Goal: Task Accomplishment & Management: Manage account settings

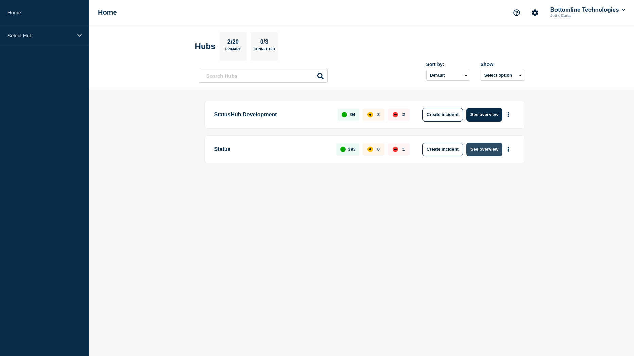
click at [481, 148] on button "See overview" at bounding box center [485, 149] width 36 height 14
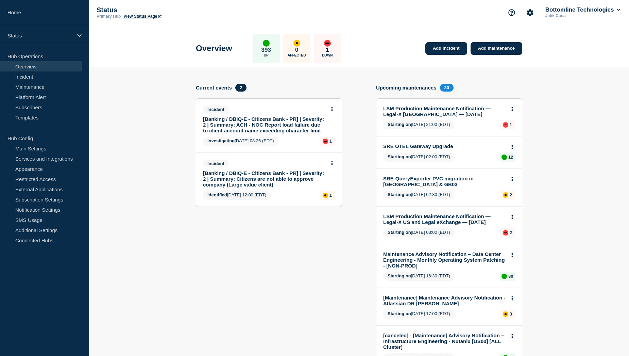
click at [271, 122] on link "[Banking / DBIQ-E - Citizens Bank - PR] | Severity: 2 | Summary: ACH - NOC Repo…" at bounding box center [264, 124] width 123 height 17
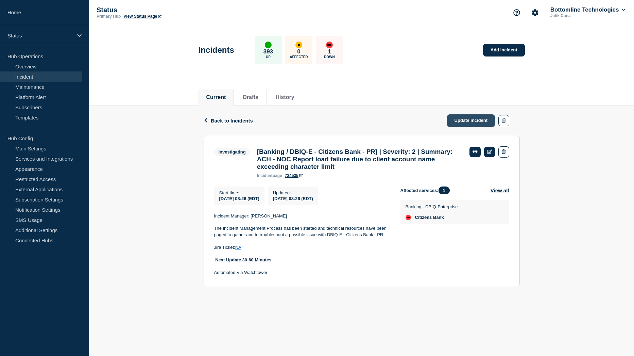
click at [465, 121] on link "Update incident" at bounding box center [471, 120] width 48 height 13
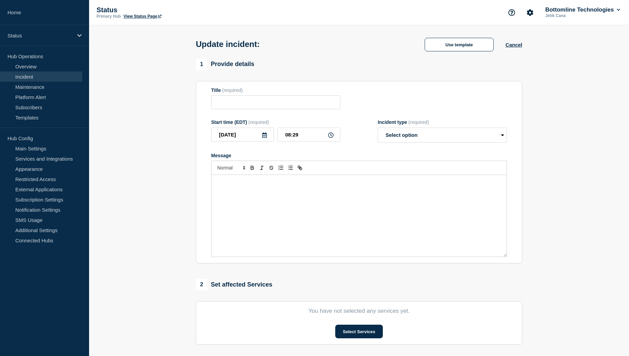
type input "[Banking / DBIQ-E - Citizens Bank - PR] | Severity: 2 | Summary: ACH - NOC Repo…"
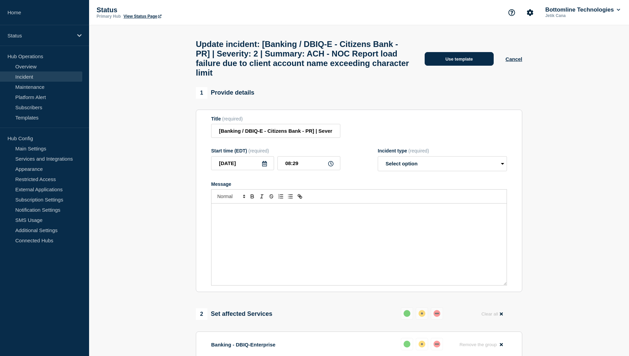
click at [454, 64] on button "Use template" at bounding box center [459, 59] width 69 height 14
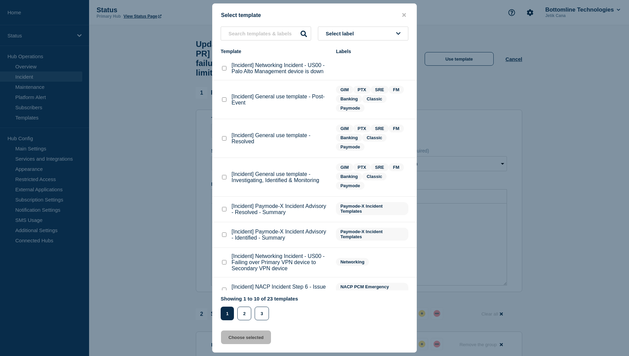
click at [224, 179] on checkbox"] "[Incident] General use template - Investigating, Identified & Monitoring checkb…" at bounding box center [224, 177] width 4 height 4
checkbox checkbox"] "true"
click at [234, 338] on button "Choose selected" at bounding box center [246, 337] width 50 height 14
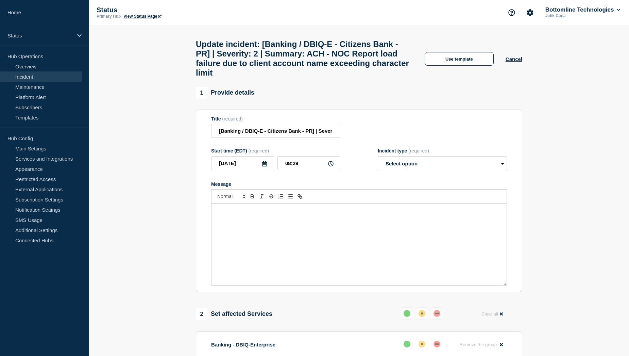
select select "investigating"
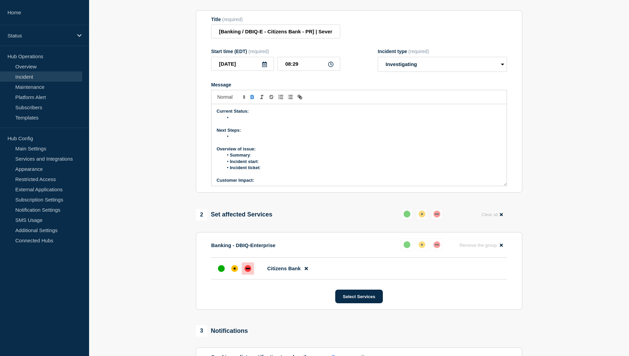
scroll to position [102, 0]
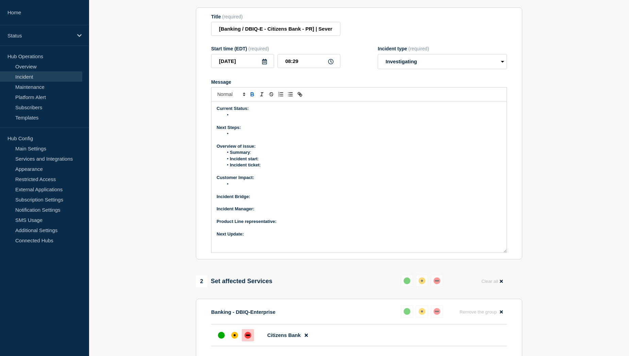
drag, startPoint x: 504, startPoint y: 197, endPoint x: 510, endPoint y: 269, distance: 72.4
click at [510, 259] on section "Title (required) [Banking / DBIQ-E - Citizens Bank - PR] | Severity: 2 | Summar…" at bounding box center [359, 133] width 326 height 252
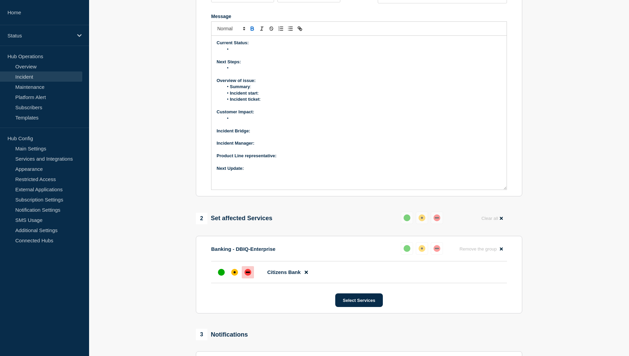
scroll to position [170, 0]
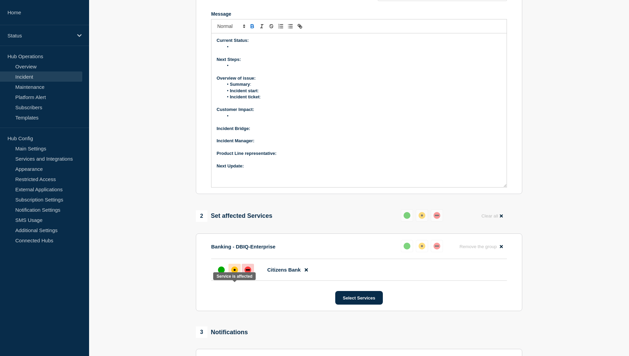
click at [238, 276] on div at bounding box center [235, 270] width 12 height 12
click at [257, 169] on p "Next Update:" at bounding box center [359, 166] width 285 height 6
click at [298, 156] on p "Product Line representative:" at bounding box center [359, 153] width 285 height 6
click at [271, 144] on p "Incident Manager:" at bounding box center [359, 141] width 285 height 6
click at [264, 132] on p "Incident Bridge:" at bounding box center [359, 128] width 285 height 6
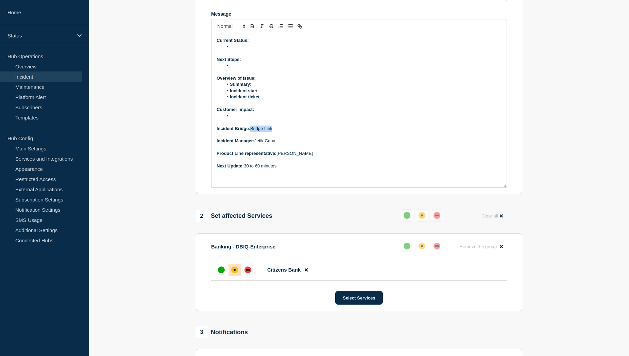
drag, startPoint x: 274, startPoint y: 146, endPoint x: 252, endPoint y: 147, distance: 22.1
click at [252, 132] on p "Incident Bridge: Bridge Link" at bounding box center [359, 128] width 285 height 6
click at [300, 27] on icon "Toggle link" at bounding box center [299, 25] width 2 height 2
paste input "https://teams.microsoft.com/l/meetup-join/19%3a92296e0340434cce89a6be5b7aab42d4…"
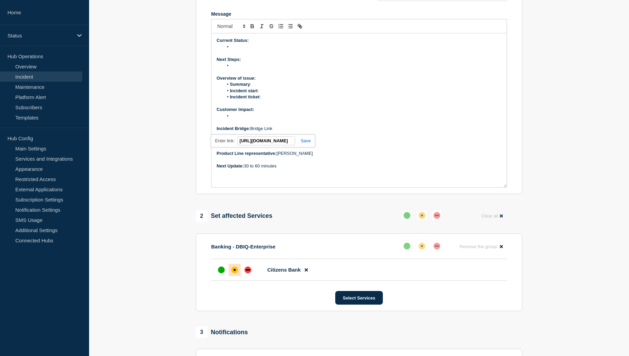
click at [310, 143] on link at bounding box center [303, 140] width 16 height 5
click at [245, 119] on li "Message" at bounding box center [362, 116] width 279 height 6
click at [252, 56] on p "Message" at bounding box center [359, 53] width 285 height 6
click at [246, 50] on li "Message" at bounding box center [362, 47] width 279 height 6
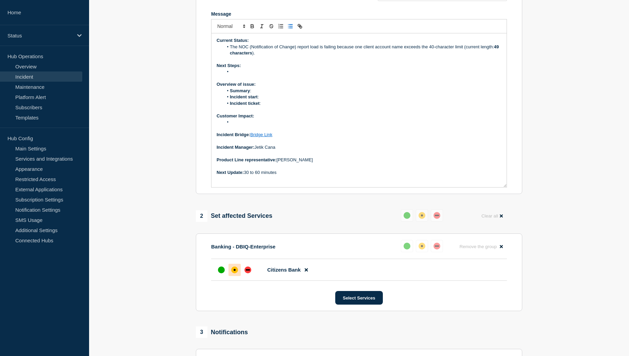
click at [239, 56] on li "The NOC (Notification of Change) report load is failing because one client acco…" at bounding box center [362, 50] width 279 height 13
drag, startPoint x: 272, startPoint y: 71, endPoint x: 246, endPoint y: 72, distance: 26.6
click at [246, 55] on strong "49 characters" at bounding box center [257, 52] width 29 height 5
click at [280, 56] on li "The ACH - NOC (Notification of Change) report load is failing because one clien…" at bounding box center [362, 50] width 279 height 13
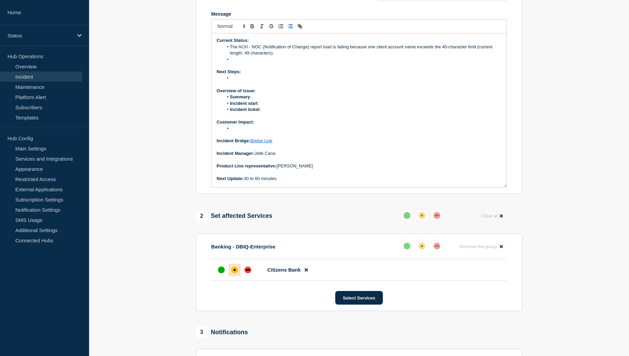
click at [247, 63] on li "Message" at bounding box center [362, 59] width 279 height 6
drag, startPoint x: 412, startPoint y: 78, endPoint x: 231, endPoint y: 77, distance: 181.3
click at [231, 63] on li "The affected account was created on August 15th and included in the file for th…" at bounding box center [362, 59] width 279 height 6
click at [248, 81] on li "Message" at bounding box center [362, 78] width 279 height 6
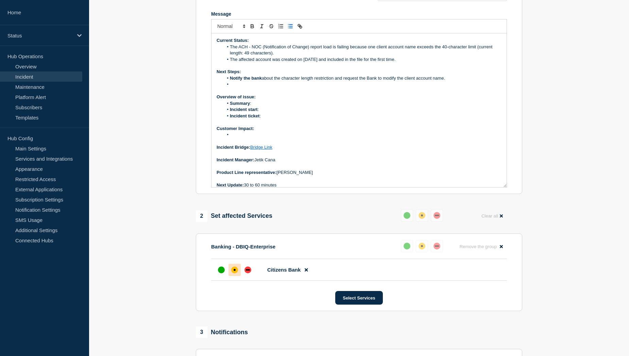
click at [243, 87] on li "Message" at bounding box center [362, 84] width 279 height 6
drag, startPoint x: 361, startPoint y: 104, endPoint x: 231, endPoint y: 97, distance: 130.8
click at [231, 88] on ol "Notify the bank about the character length restriction and request the Bank to …" at bounding box center [359, 81] width 285 height 13
click at [239, 138] on li "Message" at bounding box center [362, 135] width 279 height 6
drag, startPoint x: 229, startPoint y: 152, endPoint x: 413, endPoint y: 151, distance: 183.6
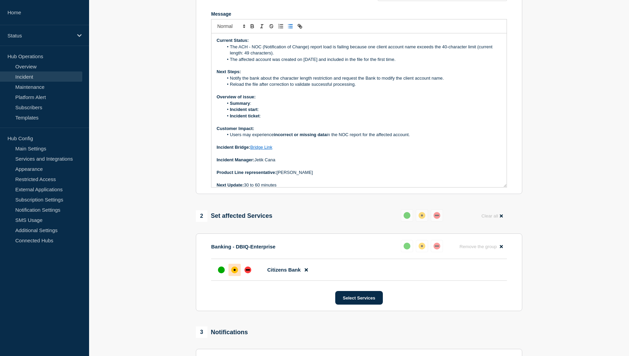
click at [413, 138] on li "Users may experience incorrect or missing data in the NOC report for the affect…" at bounding box center [362, 135] width 279 height 6
click at [337, 138] on li "Users may experience incorrect or missing data in the NOC report for the affect…" at bounding box center [362, 135] width 279 height 6
click at [423, 138] on li "Users may experience incorrect or missing data in the ACH - NOC report for the …" at bounding box center [362, 135] width 279 height 6
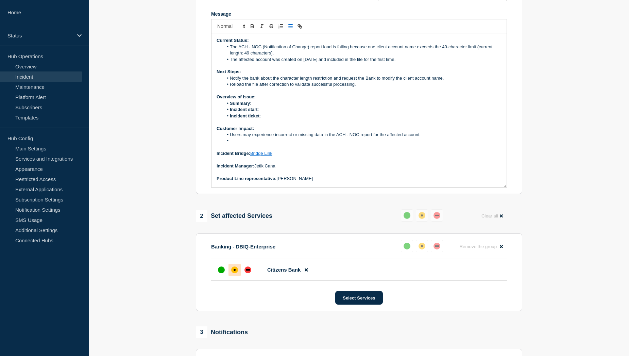
click at [239, 144] on li "Message" at bounding box center [362, 141] width 279 height 6
click at [269, 119] on li "Incident ticket :" at bounding box center [362, 116] width 279 height 6
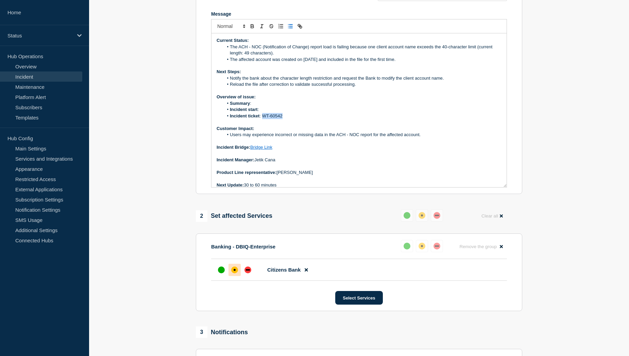
drag, startPoint x: 284, startPoint y: 134, endPoint x: 263, endPoint y: 133, distance: 21.8
click at [263, 119] on li "Incident ticket : WT-60542" at bounding box center [362, 116] width 279 height 6
click at [300, 29] on icon "Toggle link" at bounding box center [300, 26] width 6 height 6
paste input "https://jira.bottomline.tech/browse/"
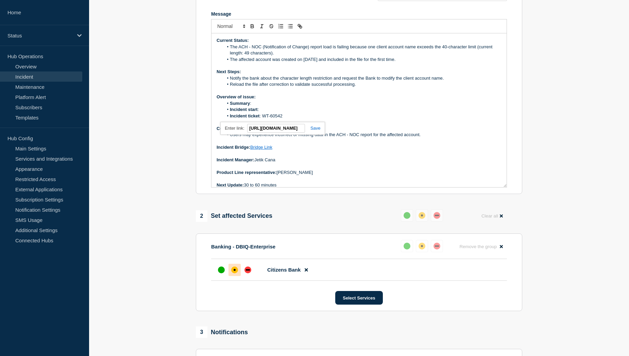
type input "https://jira.bottomline.tech/browse/WT-60542"
click at [317, 135] on div "https://jira.bottomline.tech/browse/WT-60542" at bounding box center [272, 128] width 104 height 13
click at [316, 131] on link at bounding box center [313, 127] width 16 height 5
click at [275, 113] on li "Incident start :" at bounding box center [362, 109] width 279 height 6
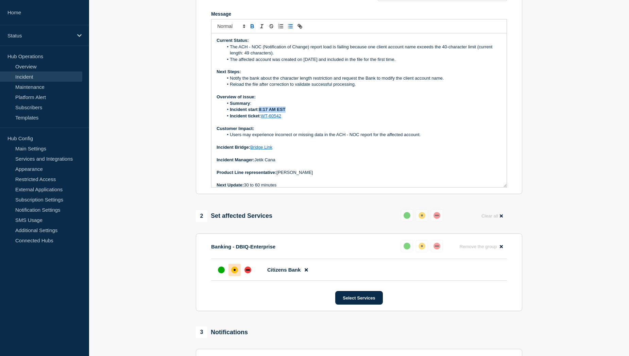
drag, startPoint x: 260, startPoint y: 128, endPoint x: 286, endPoint y: 128, distance: 25.8
click at [285, 112] on strong "8:17 AM EST" at bounding box center [272, 109] width 27 height 5
click at [256, 106] on li "Summary :" at bounding box center [362, 103] width 279 height 6
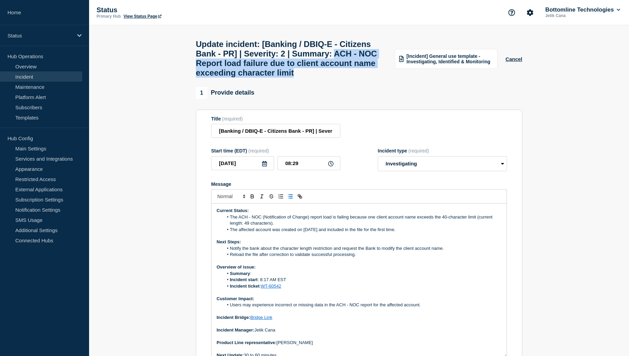
drag, startPoint x: 245, startPoint y: 66, endPoint x: 272, endPoint y: 90, distance: 37.1
click at [272, 78] on h1 "Update incident: [Banking / DBIQ-E - Citizens Bank - PR] | Severity: 2 | Summar…" at bounding box center [291, 58] width 191 height 38
copy h1 "ACH - NOC Report load failure due to client account name exceeding character li…"
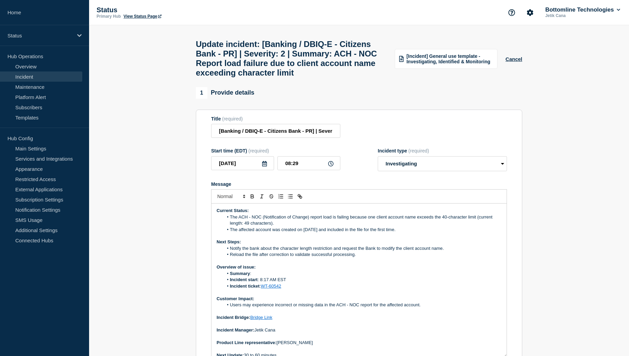
click at [265, 276] on li "Summary :" at bounding box center [362, 273] width 279 height 6
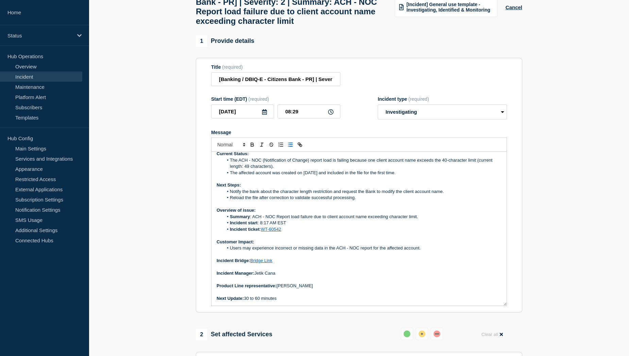
scroll to position [68, 0]
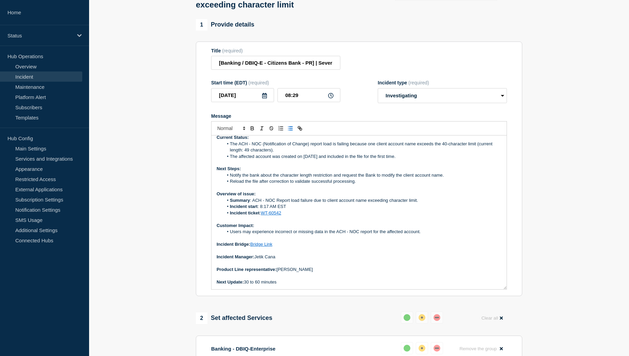
click at [281, 285] on p "Next Update: 30 to 60 minutes" at bounding box center [359, 282] width 285 height 6
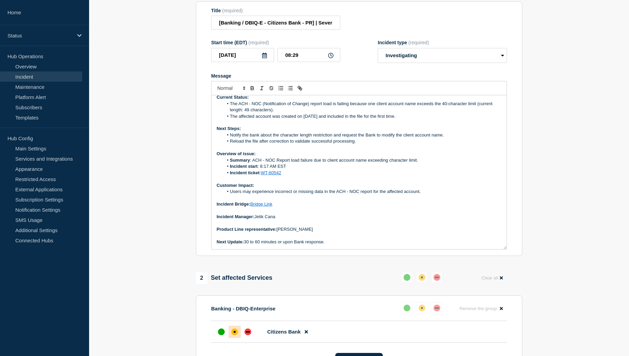
scroll to position [102, 0]
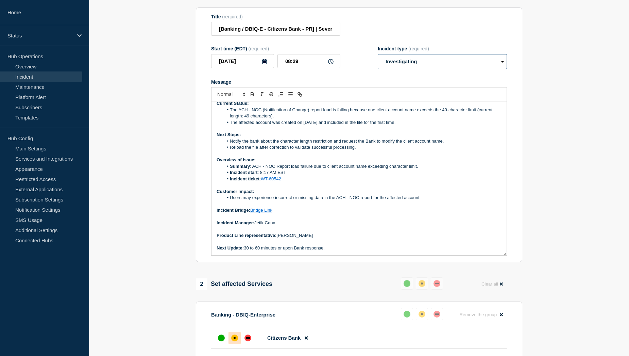
click at [472, 69] on select "Select option Investigating Identified Monitoring Resolved" at bounding box center [442, 61] width 129 height 15
select select "identified"
click at [378, 69] on select "Select option Investigating Identified Monitoring Resolved" at bounding box center [442, 61] width 129 height 15
click at [174, 184] on section "1 Provide details Title (required) [Banking / DBIQ-E - Citizens Bank - PR] | Se…" at bounding box center [359, 261] width 540 height 552
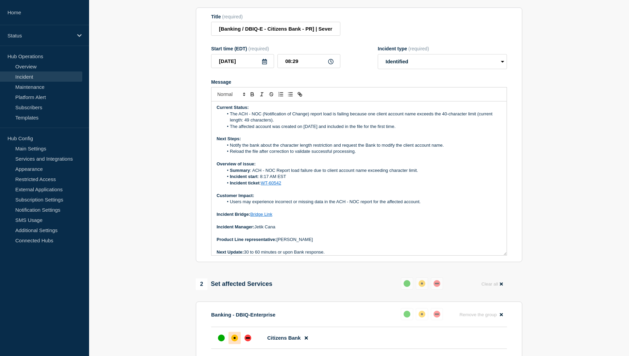
scroll to position [0, 0]
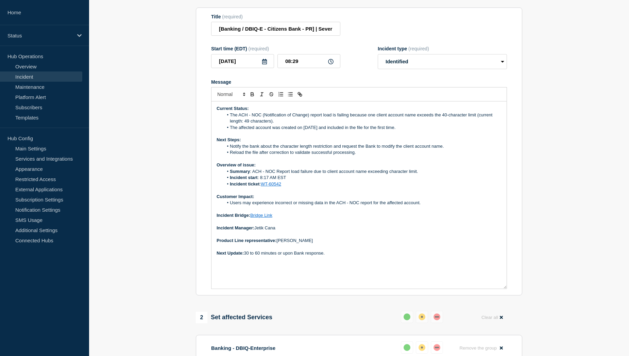
drag, startPoint x: 505, startPoint y: 270, endPoint x: 507, endPoint y: 304, distance: 33.4
click at [507, 296] on section "Title (required) [Banking / DBIQ-E - Citizens Bank - PR] | Severity: 2 | Summar…" at bounding box center [359, 151] width 326 height 288
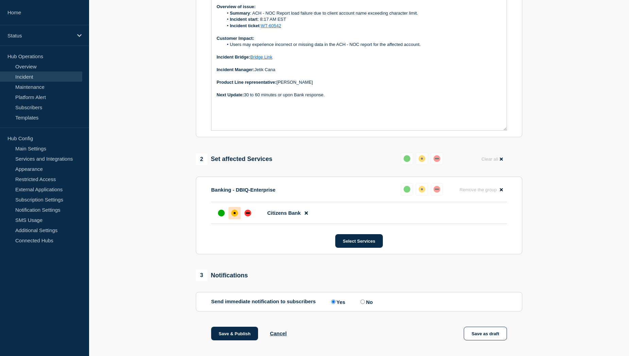
scroll to position [272, 0]
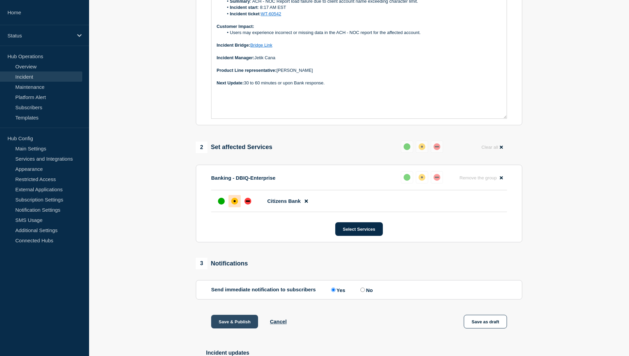
click at [227, 328] on button "Save & Publish" at bounding box center [234, 322] width 47 height 14
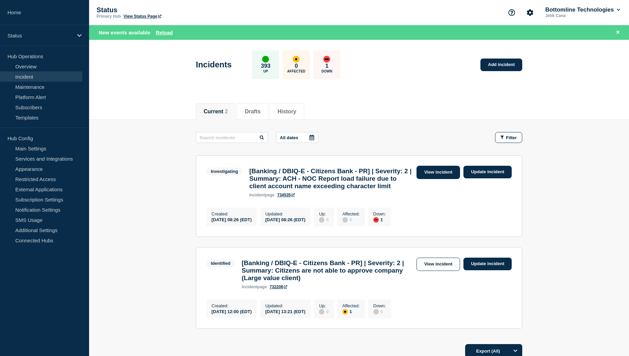
click at [434, 170] on link "View incident" at bounding box center [439, 172] width 44 height 13
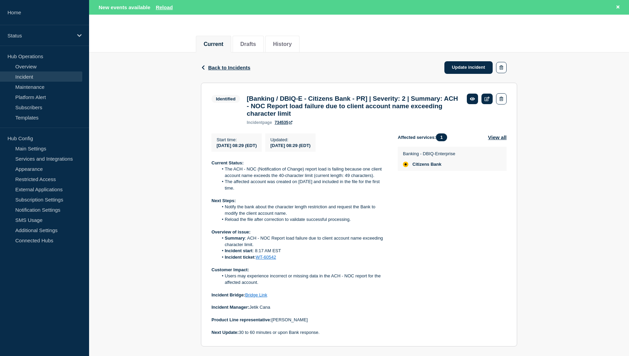
scroll to position [68, 0]
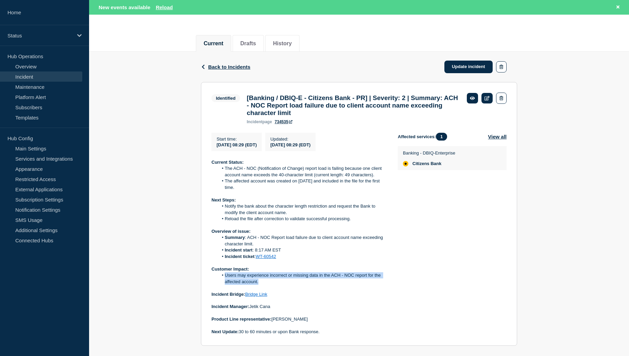
drag, startPoint x: 224, startPoint y: 282, endPoint x: 271, endPoint y: 290, distance: 47.2
click at [271, 285] on li "Users may experience incorrect or missing data in the ACH - NOC report for the …" at bounding box center [302, 278] width 169 height 13
copy li "Users may experience incorrect or missing data in the ACH - NOC report for the …"
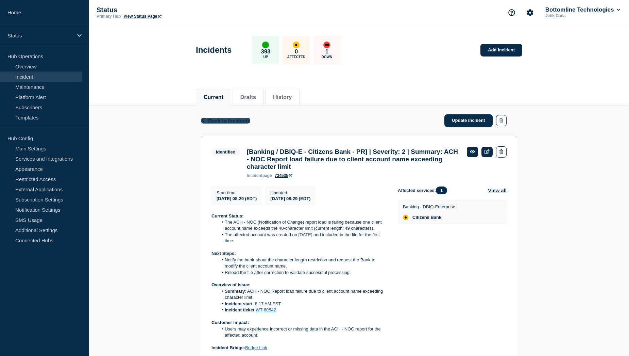
click at [225, 118] on span "Back to Incidents" at bounding box center [229, 121] width 42 height 6
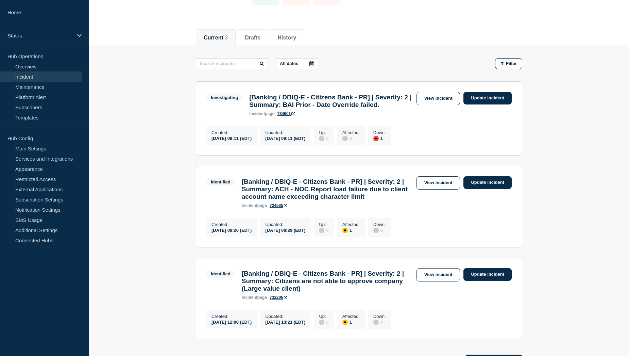
scroll to position [68, 0]
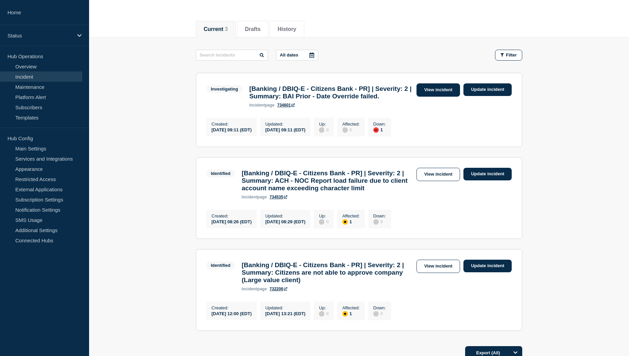
click at [424, 92] on link "View incident" at bounding box center [439, 89] width 44 height 13
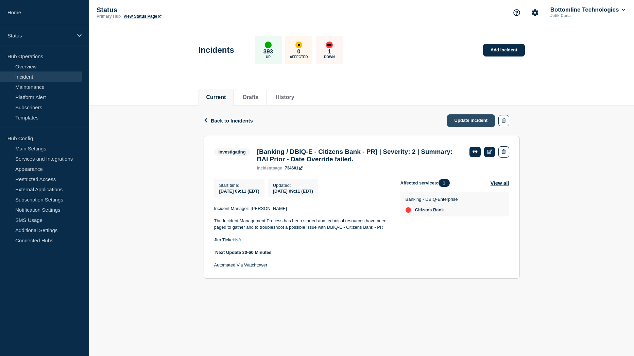
click at [466, 120] on link "Update incident" at bounding box center [471, 120] width 48 height 13
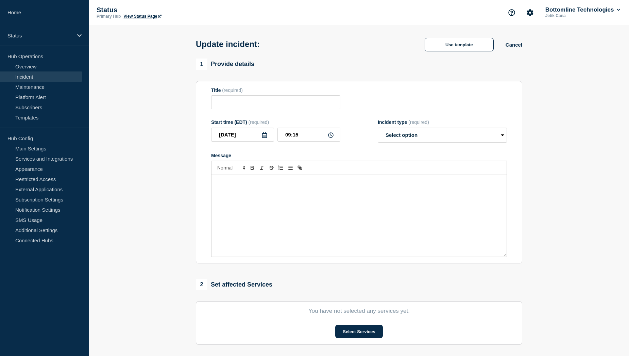
type input "[Banking / DBIQ-E - Citizens Bank - PR] | Severity: 2 | Summary: BAI Prior - Da…"
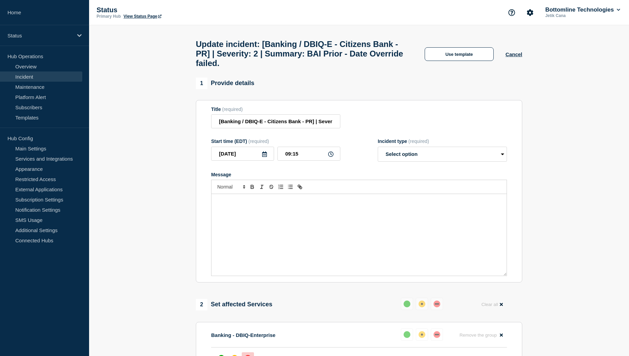
drag, startPoint x: 275, startPoint y: 170, endPoint x: 167, endPoint y: 173, distance: 107.8
click at [167, 173] on section "1 Provide details Title (required) [Banking / DBIQ-E - Citizens Bank - PR] | Se…" at bounding box center [359, 318] width 540 height 480
click at [466, 57] on button "Use template" at bounding box center [459, 54] width 69 height 14
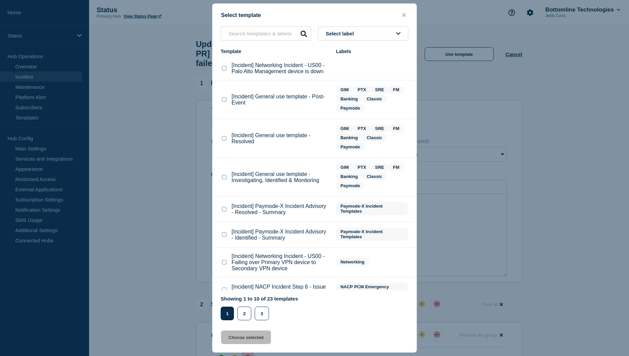
click at [224, 179] on checkbox"] "[Incident] General use template - Investigating, Identified & Monitoring checkb…" at bounding box center [224, 177] width 4 height 4
checkbox checkbox"] "true"
click at [249, 339] on button "Choose selected" at bounding box center [246, 337] width 50 height 14
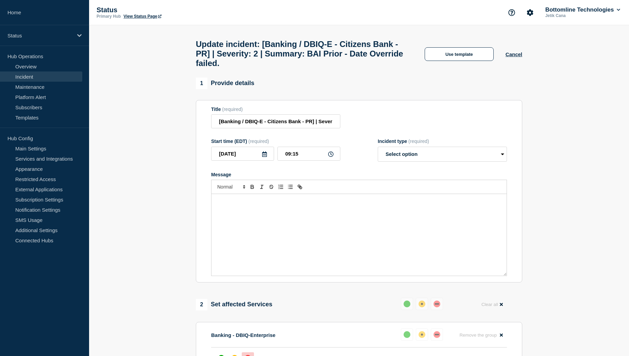
select select "investigating"
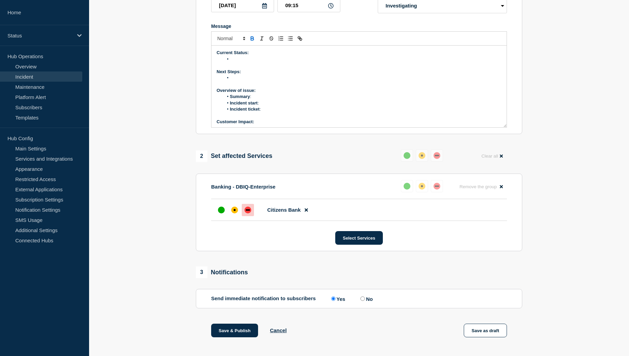
scroll to position [136, 0]
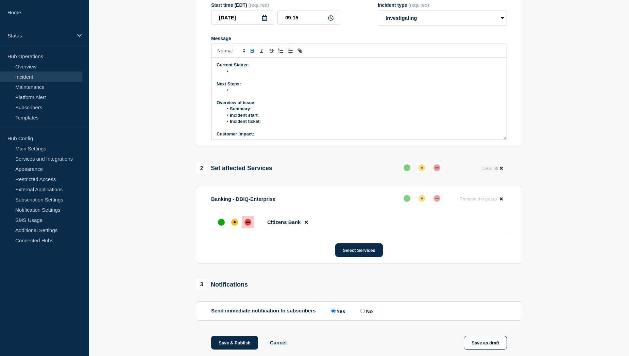
click at [505, 146] on section "Title (required) [Banking / DBIQ-E - Citizens Bank - PR] | Severity: 2 | Summar…" at bounding box center [359, 55] width 326 height 183
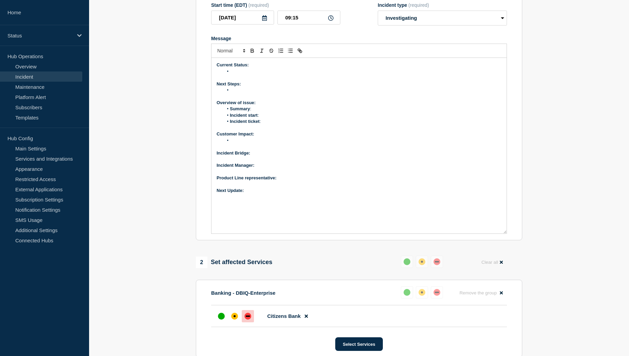
drag, startPoint x: 506, startPoint y: 142, endPoint x: 512, endPoint y: 236, distance: 94.0
click at [512, 236] on section "Title (required) [Banking / DBIQ-E - Citizens Bank - PR] | Severity: 2 | Summar…" at bounding box center [359, 102] width 326 height 276
click at [264, 193] on p "Next Update:" at bounding box center [359, 190] width 285 height 6
click at [303, 181] on p "Product Line representative:" at bounding box center [359, 178] width 285 height 6
click at [269, 168] on p "Incident Manager:" at bounding box center [359, 165] width 285 height 6
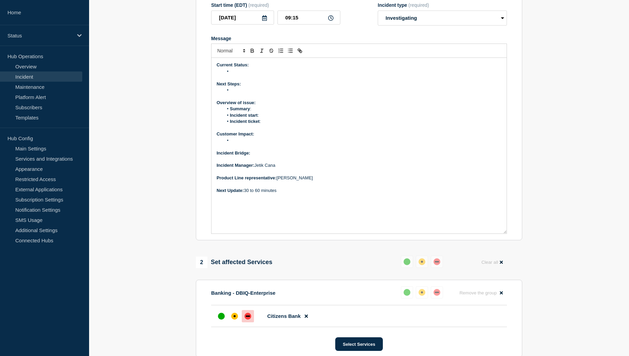
click at [260, 156] on p "Incident Bridge:" at bounding box center [359, 153] width 285 height 6
click at [237, 74] on li "Message" at bounding box center [362, 71] width 279 height 6
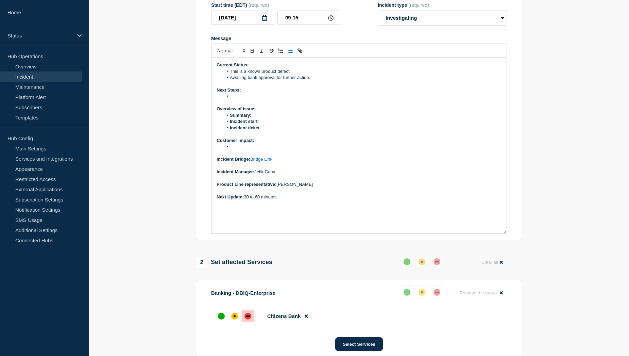
click at [294, 74] on li "This is a known product defect." at bounding box center [362, 71] width 279 height 6
click at [241, 99] on li "Message" at bounding box center [362, 96] width 279 height 6
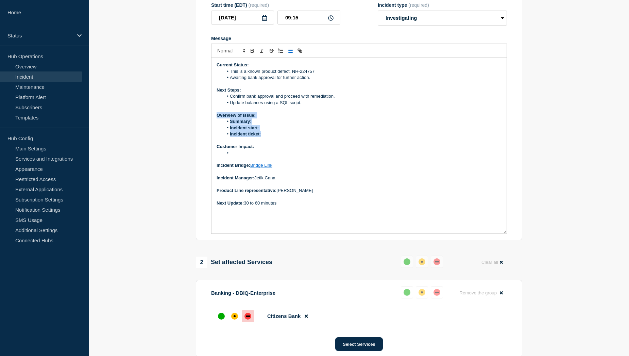
drag, startPoint x: 217, startPoint y: 119, endPoint x: 266, endPoint y: 138, distance: 52.5
click at [266, 138] on div "Current Status: This is a known product defect. NH-224757 Awaiting bank approva…" at bounding box center [359, 145] width 295 height 175
click at [237, 124] on li "Summary :" at bounding box center [362, 121] width 279 height 6
drag, startPoint x: 230, startPoint y: 124, endPoint x: 265, endPoint y: 138, distance: 37.5
click at [265, 137] on ol "Summary : Incident start : Incident ticket :" at bounding box center [359, 127] width 285 height 19
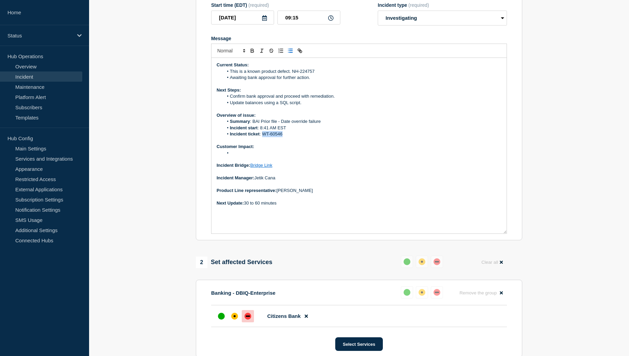
drag, startPoint x: 284, startPoint y: 139, endPoint x: 264, endPoint y: 137, distance: 20.1
click at [264, 137] on li "Incident ticket : WT-60546" at bounding box center [362, 134] width 279 height 6
click at [301, 54] on icon "Toggle link" at bounding box center [300, 51] width 6 height 6
paste input "https://jira.bottomline.tech/browse/"
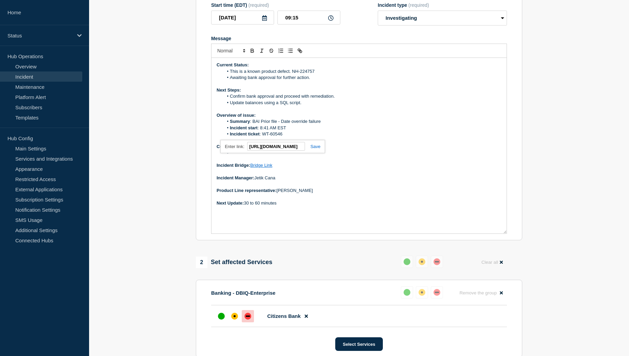
type input "https://jira.bottomline.tech/browse/WT-60546"
click at [316, 149] on link at bounding box center [313, 146] width 16 height 5
click at [296, 137] on li "Incident ticket : WT-60546" at bounding box center [362, 134] width 279 height 6
click at [241, 156] on li "Message" at bounding box center [362, 153] width 279 height 6
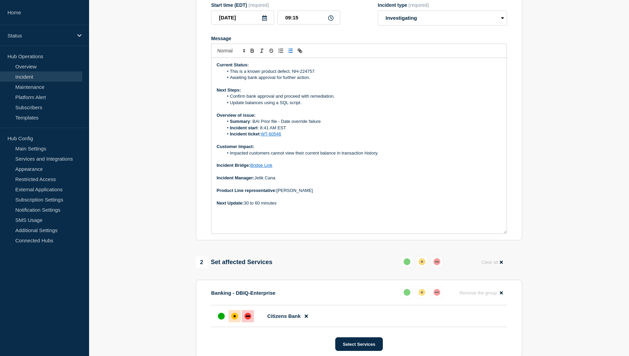
click at [235, 319] on div "affected" at bounding box center [234, 316] width 7 height 7
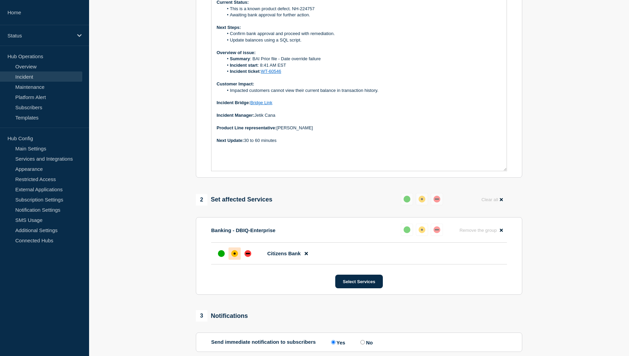
scroll to position [204, 0]
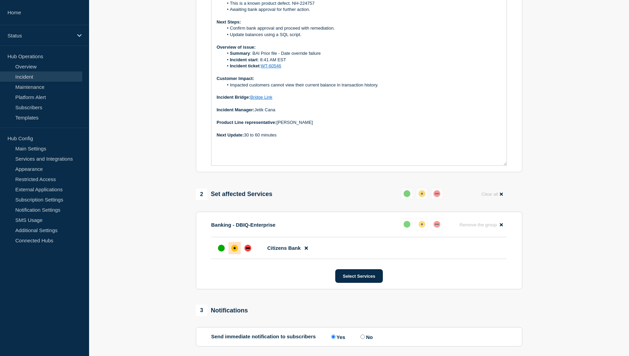
click at [283, 138] on p "Next Update: 30 to 60 minutes" at bounding box center [359, 135] width 285 height 6
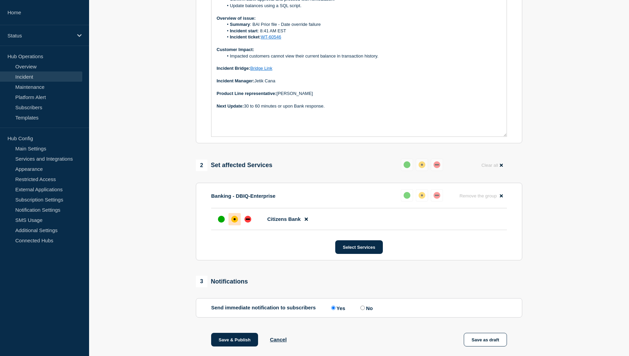
scroll to position [245, 0]
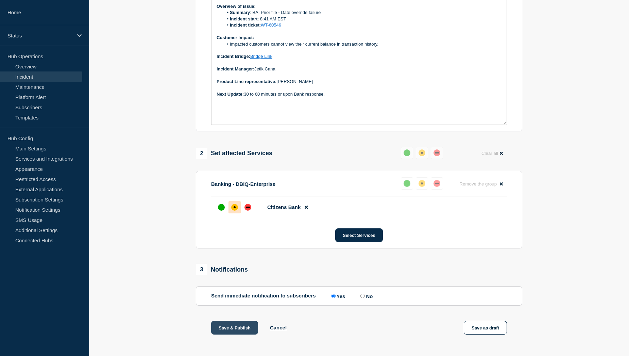
click at [228, 331] on button "Save & Publish" at bounding box center [234, 328] width 47 height 14
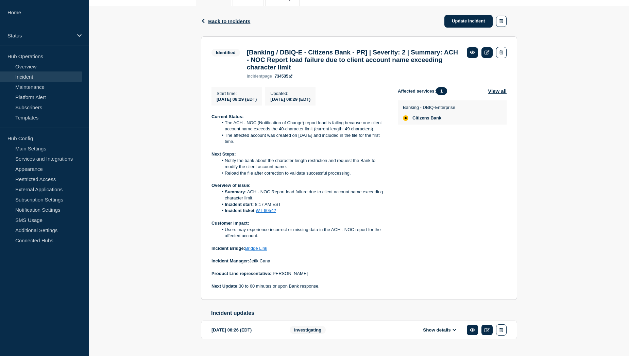
scroll to position [102, 0]
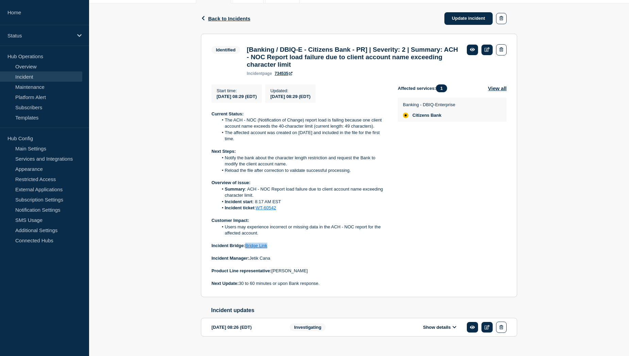
drag, startPoint x: 270, startPoint y: 251, endPoint x: 246, endPoint y: 251, distance: 23.5
click at [246, 249] on p "Incident Bridge: Bridge Link" at bounding box center [299, 245] width 175 height 6
copy link "Bridge Link"
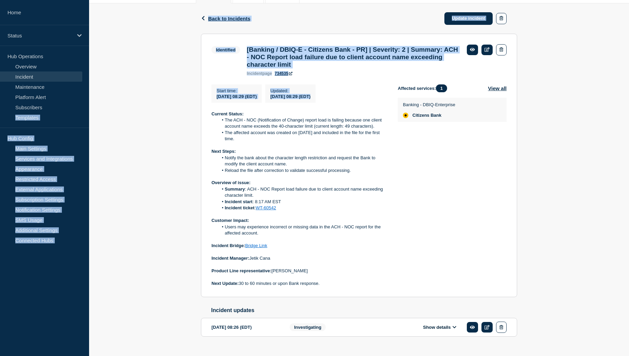
click at [0, 122] on html "Home Status Hub Operations Overview Incident Maintenance Platform Alert Subscri…" at bounding box center [314, 76] width 629 height 356
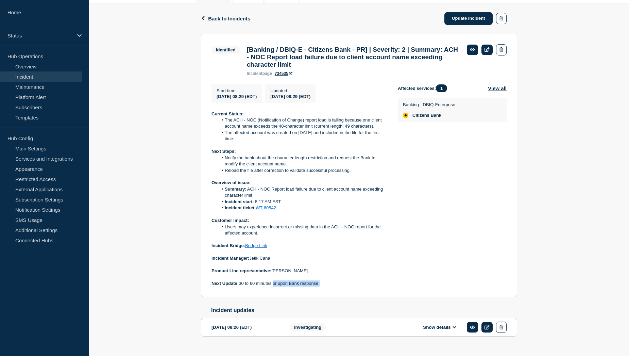
drag, startPoint x: 274, startPoint y: 289, endPoint x: 321, endPoint y: 289, distance: 46.6
click at [321, 286] on p "Next Update: 30 to 60 minutes or upon Bank response." at bounding box center [299, 283] width 175 height 6
copy p "or upon Bank response."
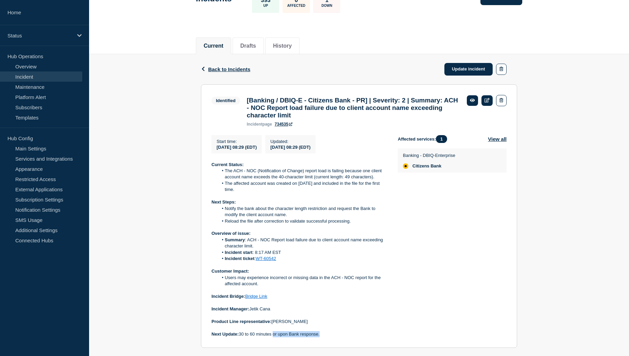
scroll to position [0, 0]
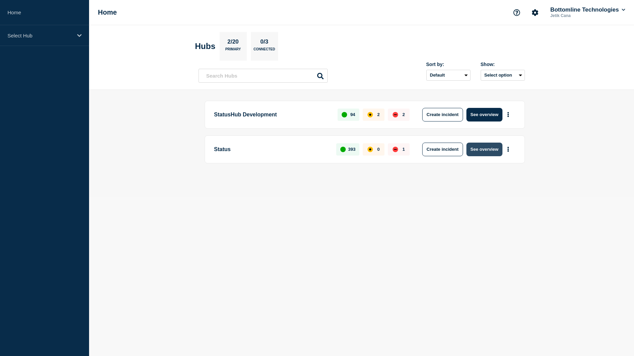
click at [479, 150] on button "See overview" at bounding box center [485, 149] width 36 height 14
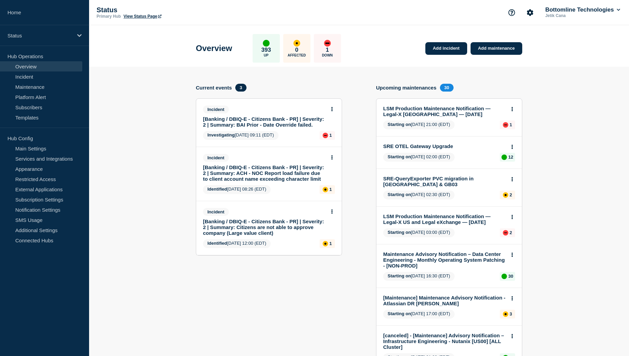
drag, startPoint x: 47, startPoint y: 79, endPoint x: 101, endPoint y: 74, distance: 54.6
click at [37, 77] on link "Incident" at bounding box center [41, 76] width 82 height 10
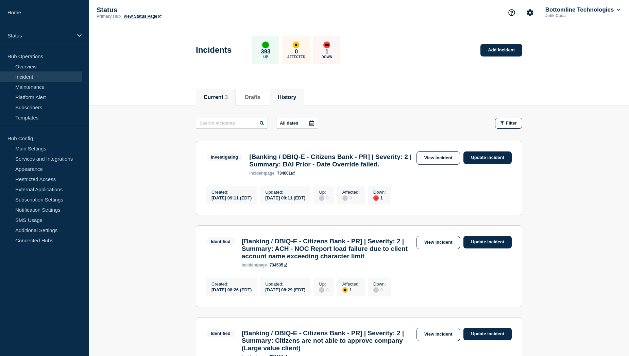
click at [292, 96] on button "History" at bounding box center [286, 97] width 19 height 6
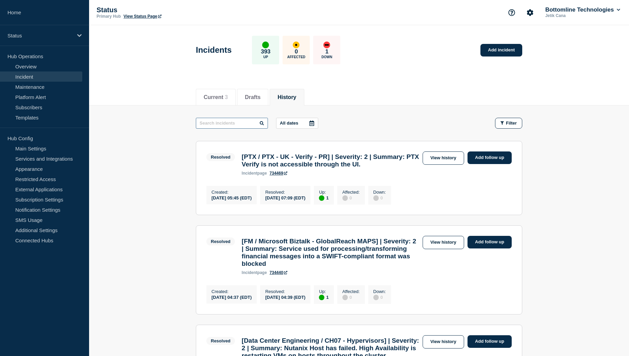
click at [239, 123] on input "text" at bounding box center [232, 123] width 72 height 11
type input "BAI"
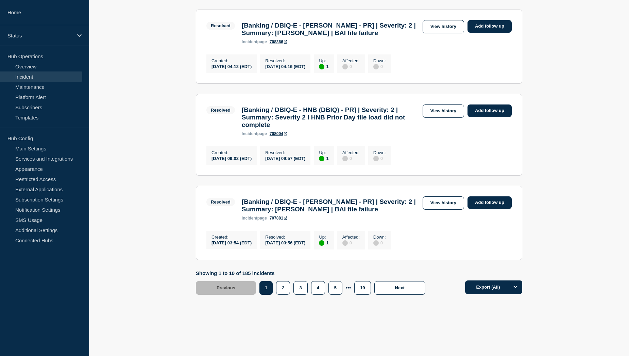
scroll to position [782, 0]
click at [284, 294] on button "2" at bounding box center [283, 288] width 14 height 14
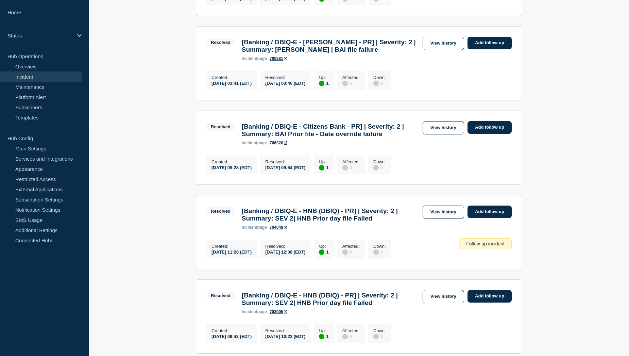
scroll to position [170, 0]
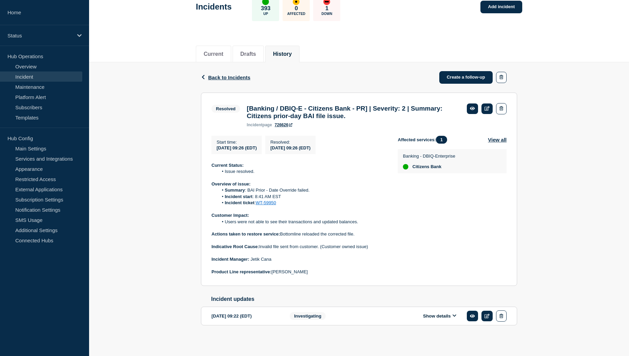
scroll to position [50, 0]
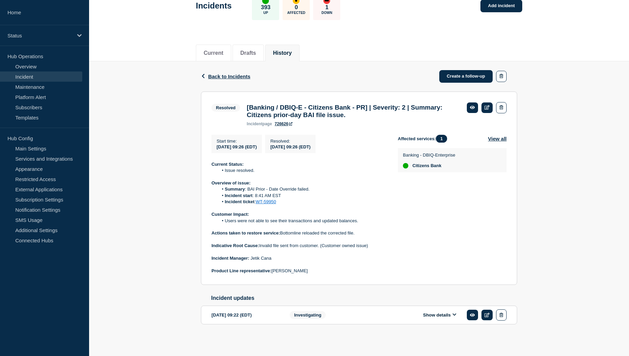
click at [440, 312] on button "Show details" at bounding box center [439, 315] width 37 height 6
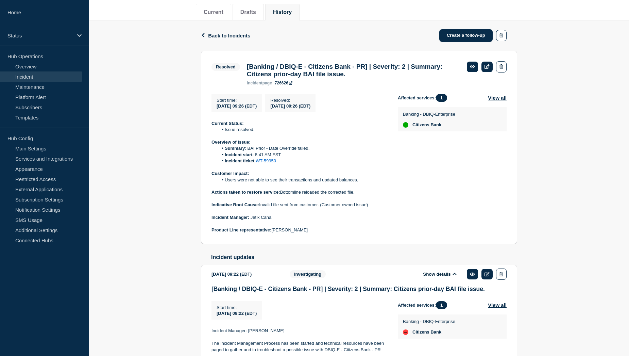
scroll to position [66, 0]
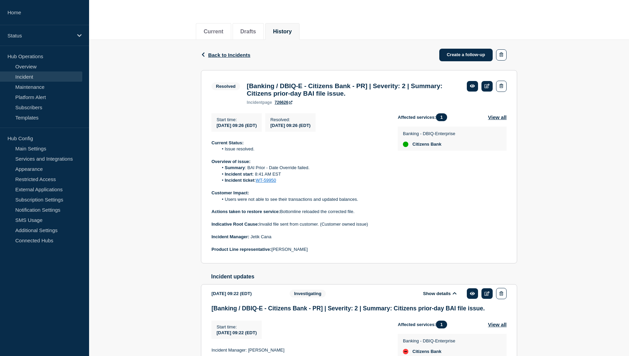
click at [439, 296] on button "Show details" at bounding box center [439, 293] width 37 height 6
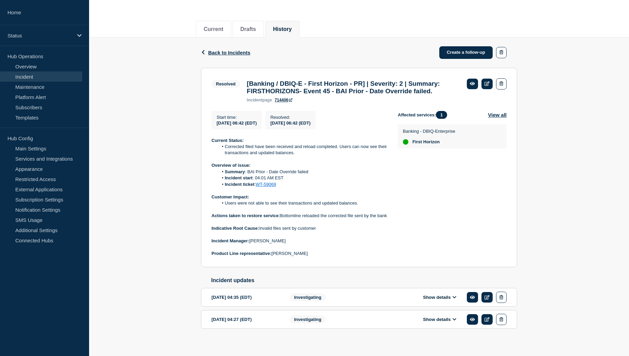
scroll to position [94, 0]
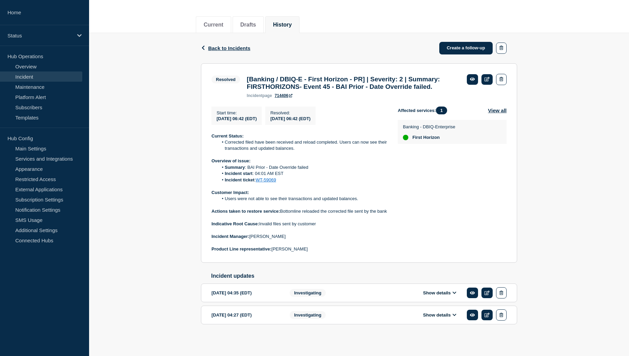
click at [436, 290] on button "Show details" at bounding box center [439, 293] width 37 height 6
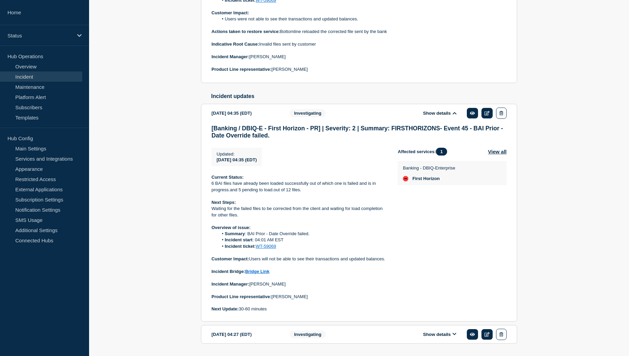
scroll to position [264, 0]
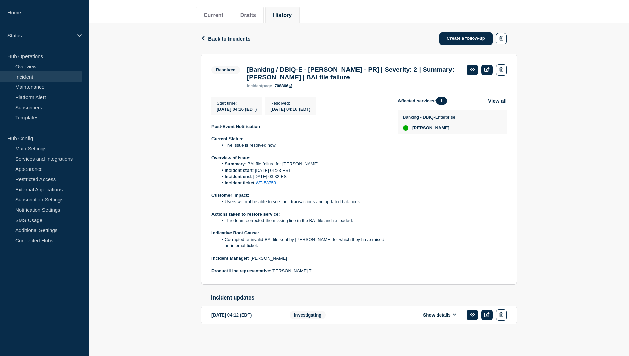
scroll to position [88, 0]
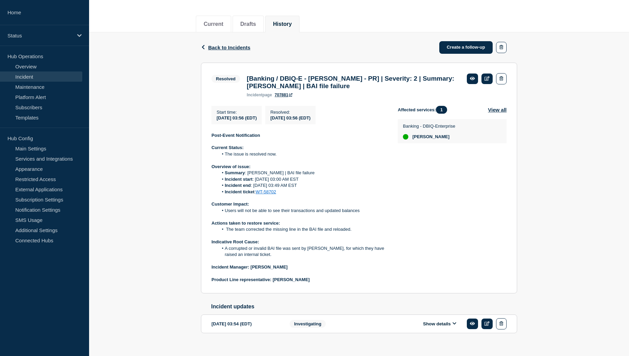
scroll to position [88, 0]
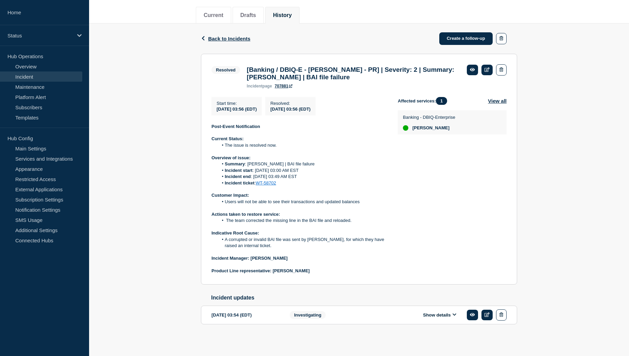
click at [442, 314] on button "Show details" at bounding box center [439, 315] width 37 height 6
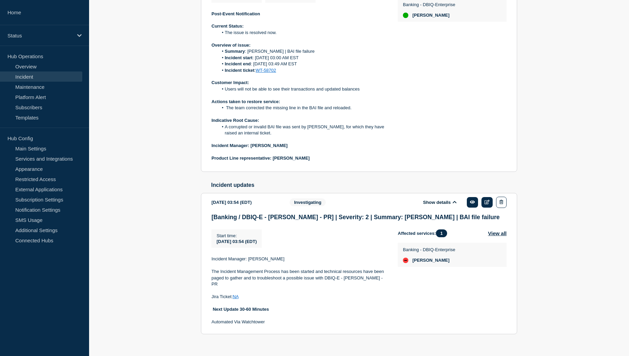
scroll to position [205, 0]
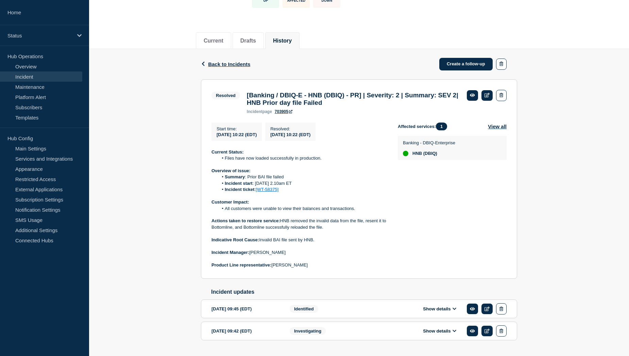
scroll to position [79, 0]
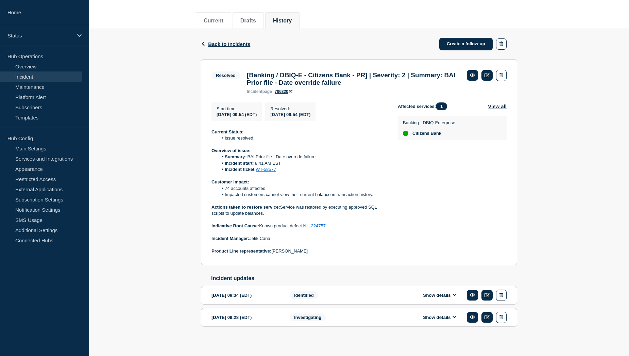
scroll to position [85, 0]
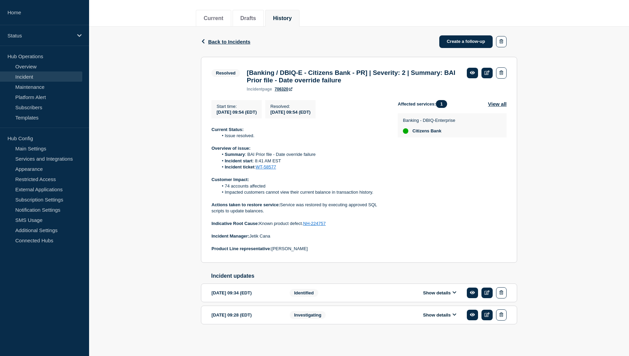
click at [446, 293] on button "Show details" at bounding box center [439, 293] width 37 height 6
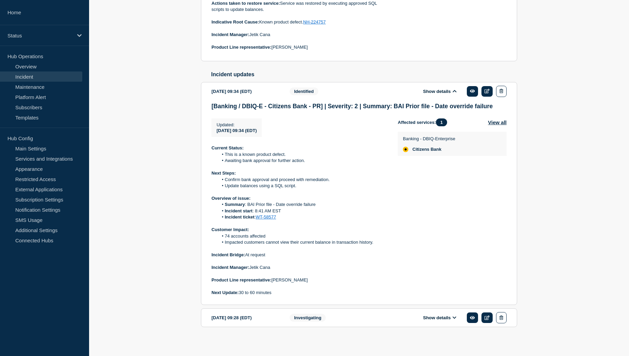
scroll to position [289, 0]
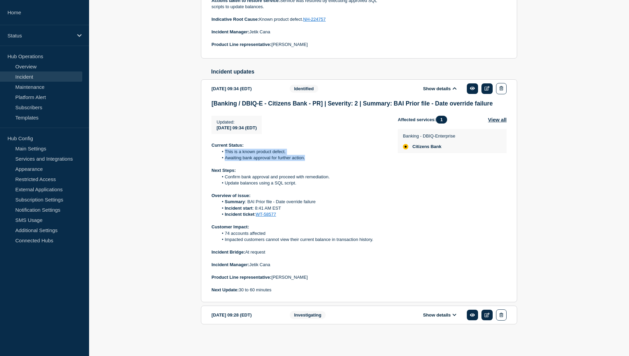
drag, startPoint x: 224, startPoint y: 150, endPoint x: 310, endPoint y: 160, distance: 86.9
click at [310, 160] on ol "This is a known product defect. Awaiting bank approval for further action." at bounding box center [299, 155] width 175 height 13
copy ol "This is a known product defect. Awaiting bank approval for further action."
click at [236, 180] on li "Confirm bank approval and proceed with remediation." at bounding box center [302, 177] width 169 height 6
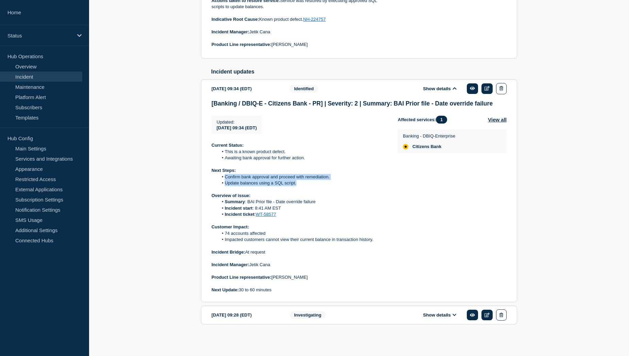
drag, startPoint x: 225, startPoint y: 176, endPoint x: 301, endPoint y: 183, distance: 75.8
click at [301, 183] on ol "Confirm bank approval and proceed with remediation. Update balances using a SQL…" at bounding box center [299, 180] width 175 height 13
copy ol "Confirm bank approval and proceed with remediation. Update balances using a SQL…"
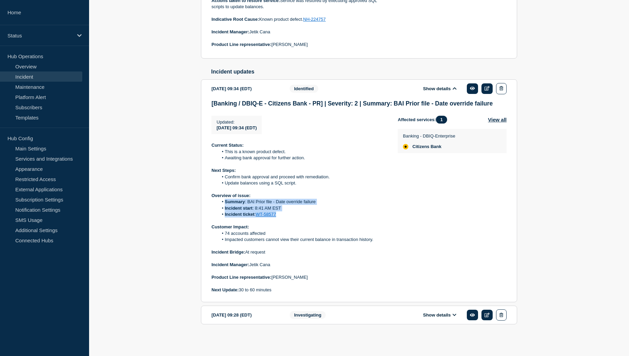
drag, startPoint x: 225, startPoint y: 202, endPoint x: 304, endPoint y: 214, distance: 79.7
click at [304, 214] on ol "Summary : BAI Prior file - Date override failure Incident start : 8:41 AM EST I…" at bounding box center [299, 208] width 175 height 19
copy ol "Summary : BAI Prior file - Date override failure Incident start : 8:41 AM EST I…"
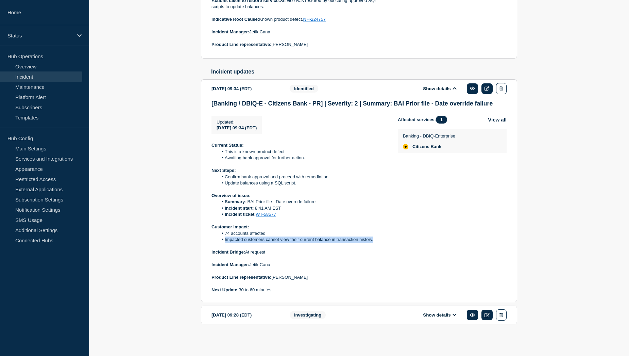
drag, startPoint x: 224, startPoint y: 240, endPoint x: 380, endPoint y: 239, distance: 156.1
click at [380, 239] on li "Impacted customers cannot view their current balance in transaction history." at bounding box center [302, 239] width 169 height 6
copy li "Impacted customers cannot view their current balance in transaction history."
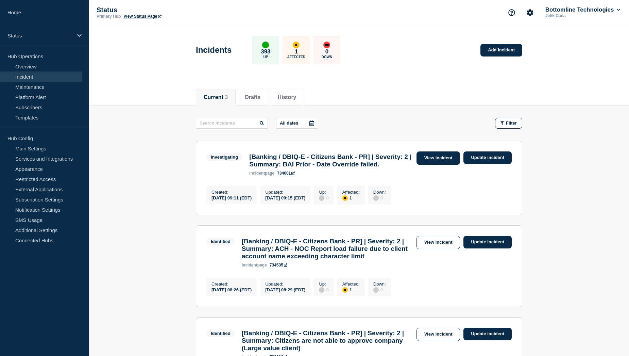
click at [435, 157] on link "View incident" at bounding box center [439, 157] width 44 height 13
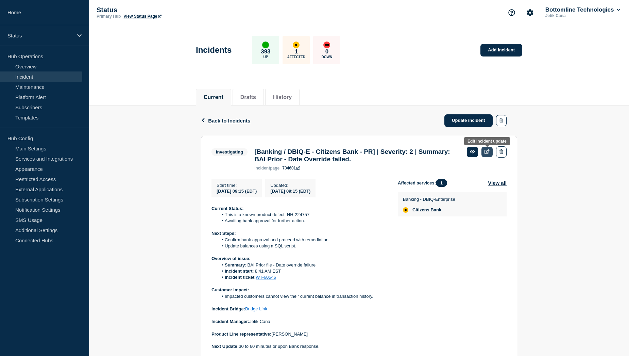
click at [487, 152] on icon at bounding box center [487, 151] width 5 height 4
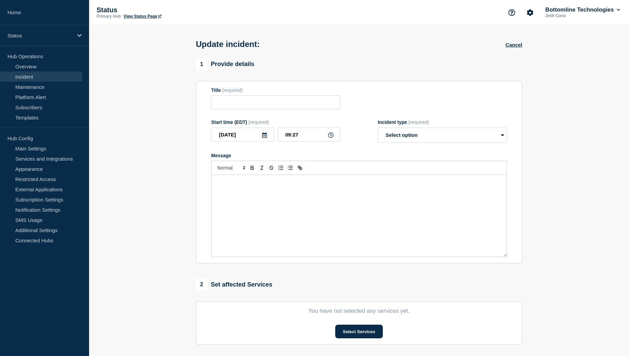
type input "[Banking / DBIQ-E - Citizens Bank - PR] | Severity: 2 | Summary: BAI Prior - Da…"
type input "09:15"
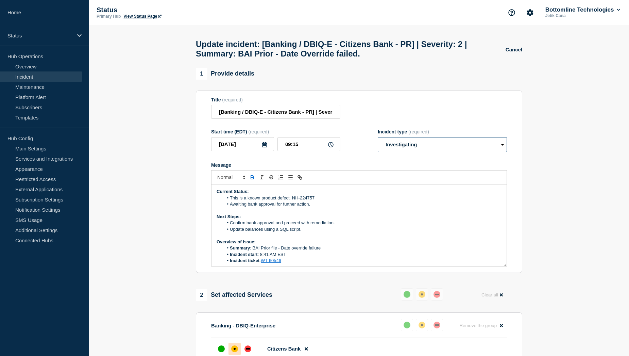
click at [479, 150] on select "Select option Investigating Identified Monitoring Resolved" at bounding box center [442, 144] width 129 height 15
select select "identified"
click at [378, 140] on select "Select option Investigating Identified Monitoring Resolved" at bounding box center [442, 144] width 129 height 15
click at [552, 171] on section "1 Provide details Title (required) [Banking / DBIQ-E - Citizens Bank - PR] | Se…" at bounding box center [359, 280] width 540 height 425
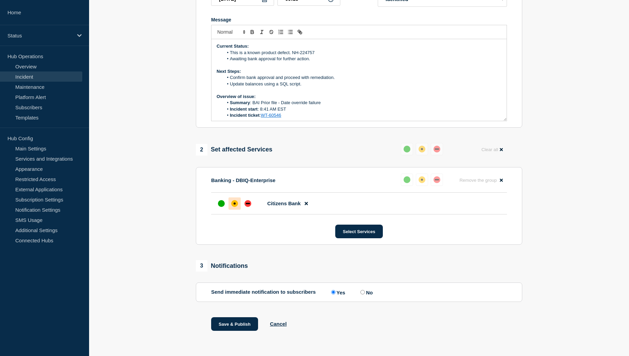
scroll to position [151, 0]
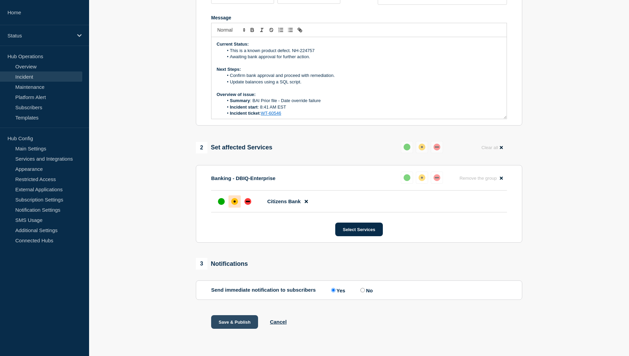
click at [238, 321] on button "Save & Publish" at bounding box center [234, 322] width 47 height 14
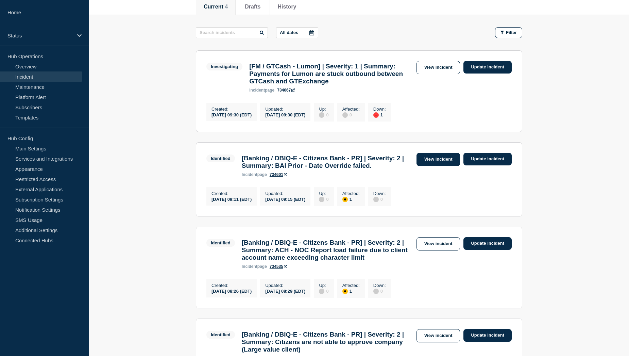
scroll to position [102, 0]
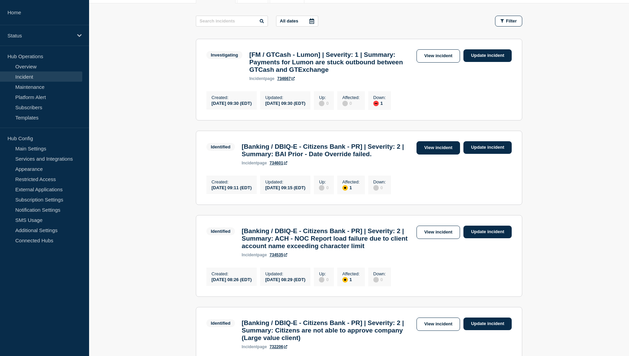
click at [433, 154] on link "View incident" at bounding box center [439, 147] width 44 height 13
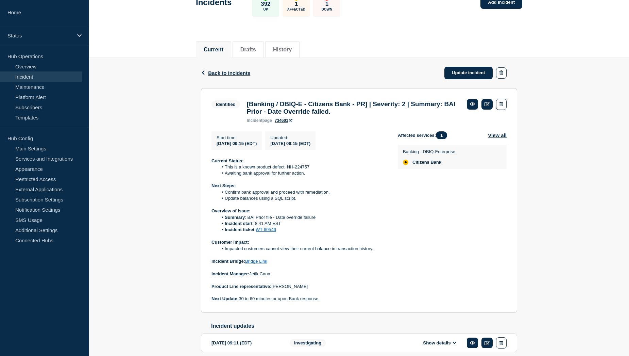
scroll to position [68, 0]
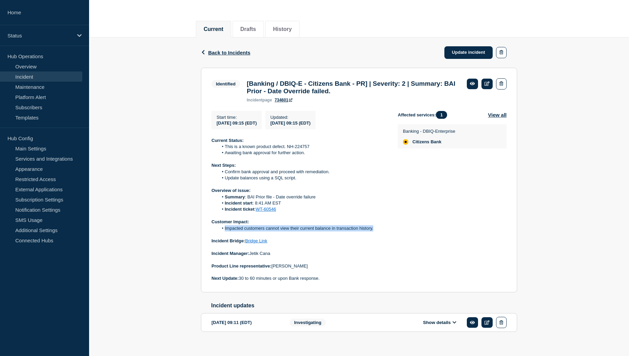
drag, startPoint x: 224, startPoint y: 232, endPoint x: 375, endPoint y: 232, distance: 150.3
click at [375, 231] on li "Impacted customers cannot view their current balance in transaction history." at bounding box center [302, 228] width 169 height 6
copy li "Impacted customers cannot view their current balance in transaction history."
drag, startPoint x: 468, startPoint y: 53, endPoint x: 400, endPoint y: 53, distance: 67.3
click at [400, 53] on div "Back Back to Incidents Update incident" at bounding box center [359, 52] width 316 height 30
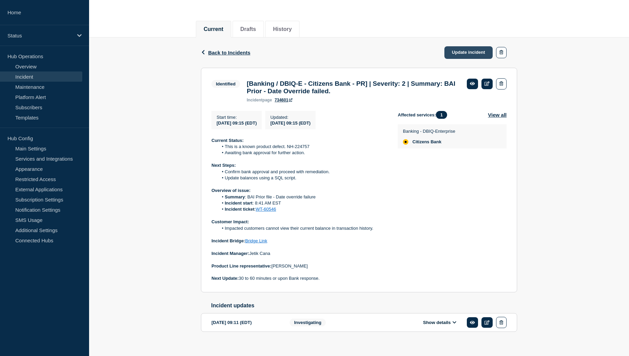
click at [462, 52] on link "Update incident" at bounding box center [468, 52] width 48 height 13
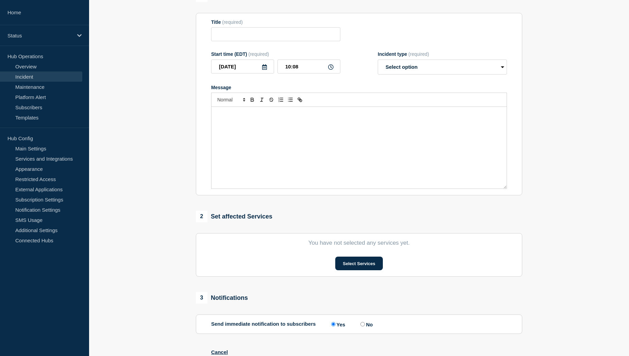
type input "[Banking / DBIQ-E - Citizens Bank - PR] | Severity: 2 | Summary: BAI Prior - Da…"
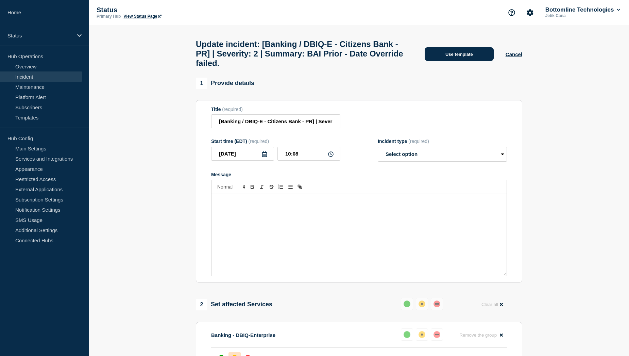
click at [456, 61] on button "Use template" at bounding box center [459, 54] width 69 height 14
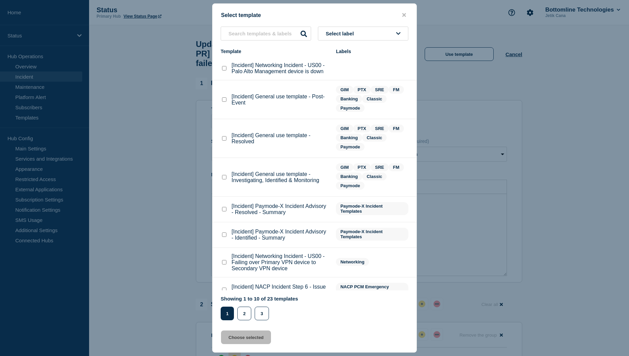
click at [223, 139] on checkbox"] "[Incident] General use template - Resolved checkbox" at bounding box center [224, 138] width 4 height 4
checkbox checkbox"] "true"
click at [257, 340] on button "Choose selected" at bounding box center [246, 337] width 50 height 14
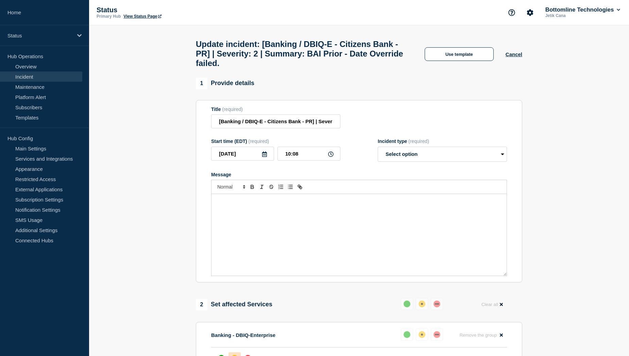
select select "resolved"
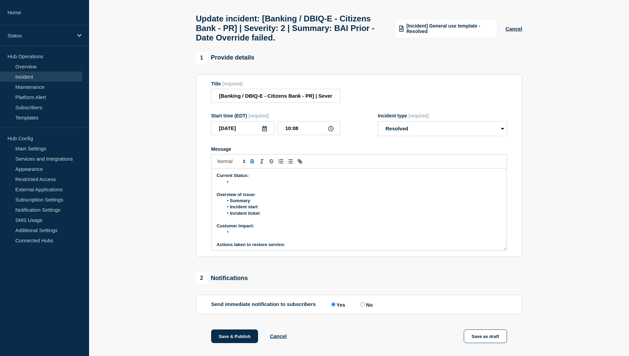
scroll to position [68, 0]
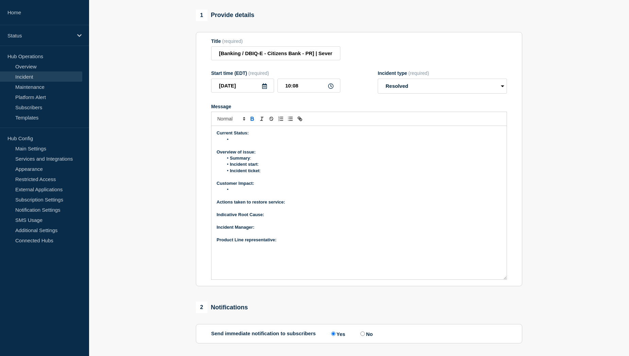
drag, startPoint x: 504, startPoint y: 209, endPoint x: 505, endPoint y: 281, distance: 71.8
click at [505, 279] on div "Current Status: Overview of issue: Summary : Incident start : Incident ticket :…" at bounding box center [359, 202] width 295 height 153
click at [241, 142] on li "Message" at bounding box center [362, 139] width 279 height 6
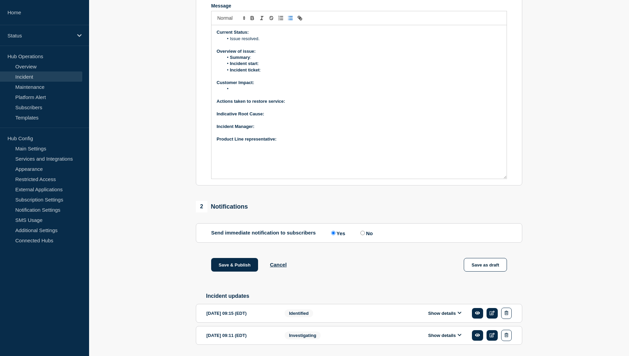
scroll to position [196, 0]
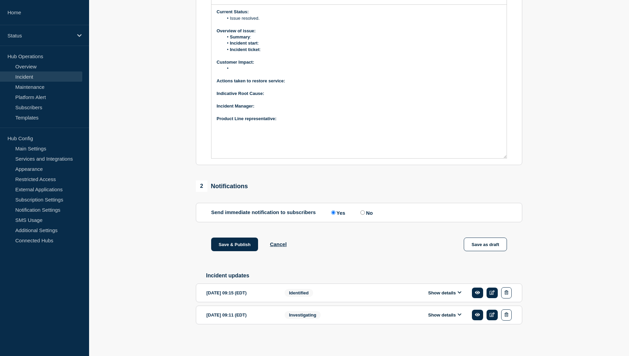
click at [444, 293] on button "Show details" at bounding box center [444, 293] width 37 height 6
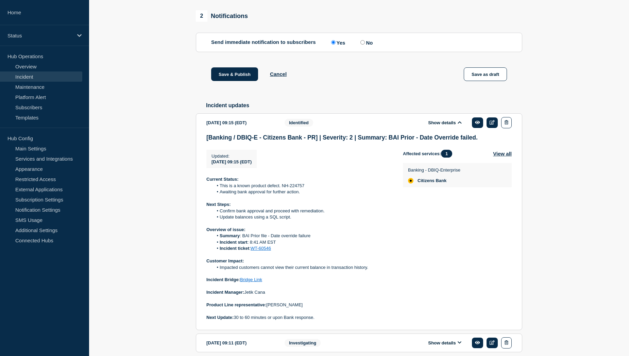
scroll to position [366, 0]
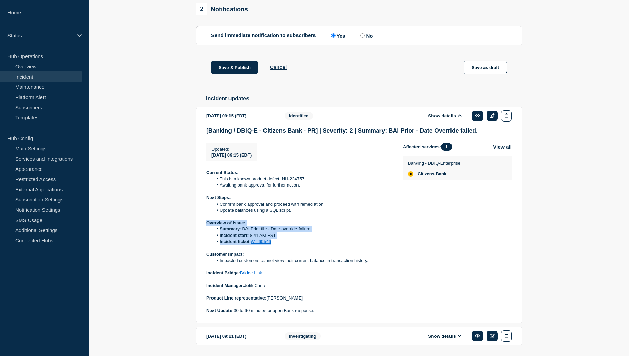
drag, startPoint x: 206, startPoint y: 229, endPoint x: 285, endPoint y: 251, distance: 81.6
click at [285, 251] on div "Current Status: This is a known product defect. NH-224757 Awaiting bank approva…" at bounding box center [299, 241] width 186 height 144
copy div "Overview of issue: Summary : BAI Prior file - Date override failure Incident st…"
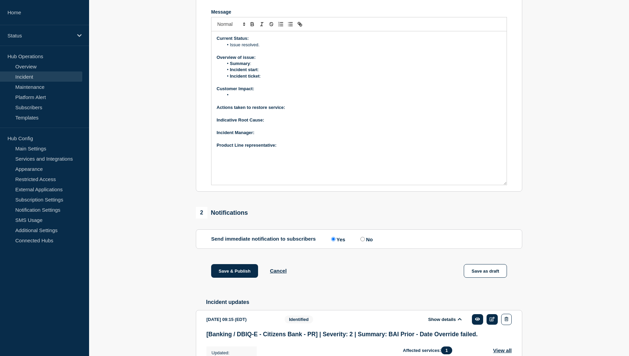
scroll to position [162, 0]
drag, startPoint x: 217, startPoint y: 63, endPoint x: 269, endPoint y: 80, distance: 55.5
click at [269, 80] on div "Current Status: Issue resolved. Overview of issue: Summary : Incident start : I…" at bounding box center [359, 108] width 295 height 153
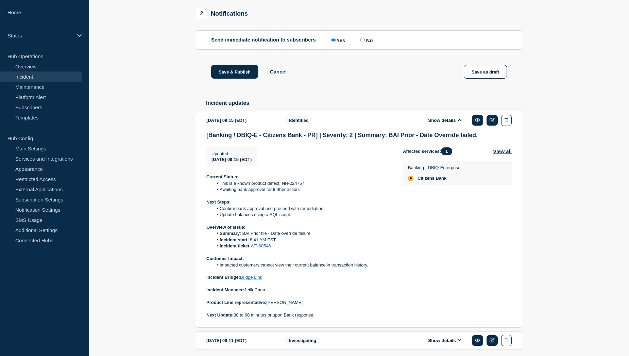
scroll to position [366, 0]
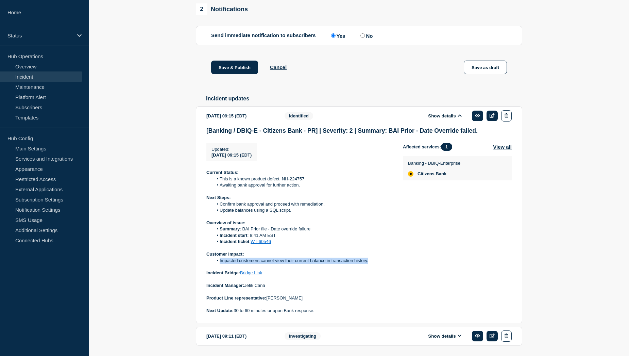
drag, startPoint x: 219, startPoint y: 268, endPoint x: 369, endPoint y: 268, distance: 149.6
click at [369, 264] on li "Impacted customers cannot view their current balance in transaction history." at bounding box center [302, 260] width 179 height 6
copy li "Impacted customers cannot view their current balance in transaction history."
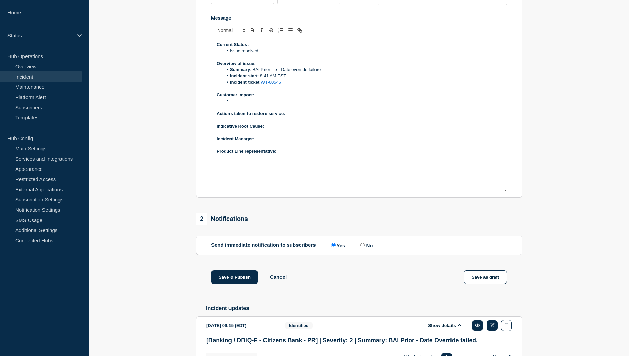
scroll to position [94, 0]
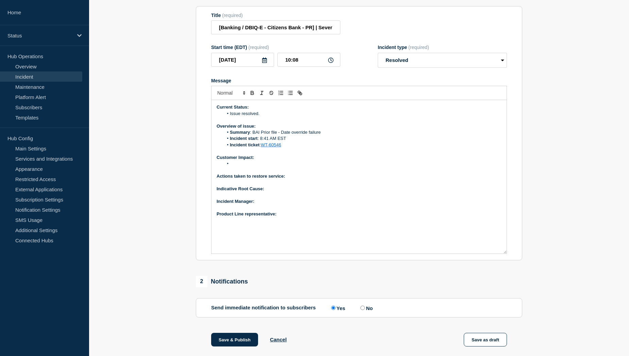
click at [239, 167] on li "Message" at bounding box center [362, 164] width 279 height 6
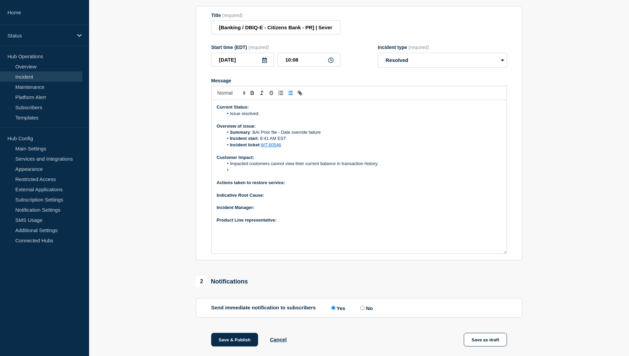
paste div "Message"
click at [235, 173] on li "74 accounts affected" at bounding box center [362, 170] width 279 height 6
click at [279, 173] on li "76 accounts affected" at bounding box center [362, 170] width 279 height 6
click at [292, 186] on p "Actions taken to restore service:" at bounding box center [359, 183] width 285 height 6
click at [275, 198] on p "Indicative Root Cause:" at bounding box center [359, 195] width 285 height 6
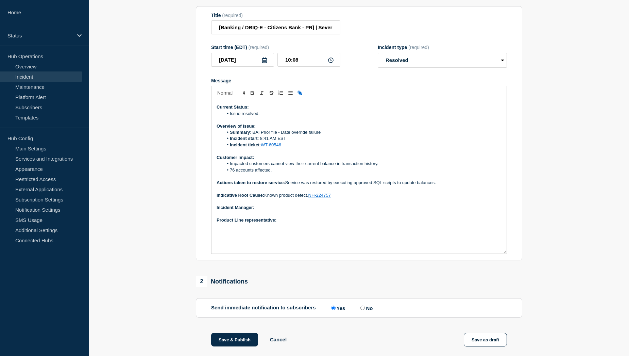
click at [264, 210] on p "﻿Incident Manager:" at bounding box center [359, 207] width 285 height 6
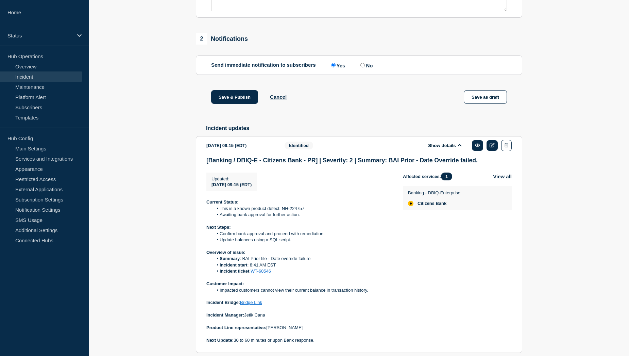
scroll to position [366, 0]
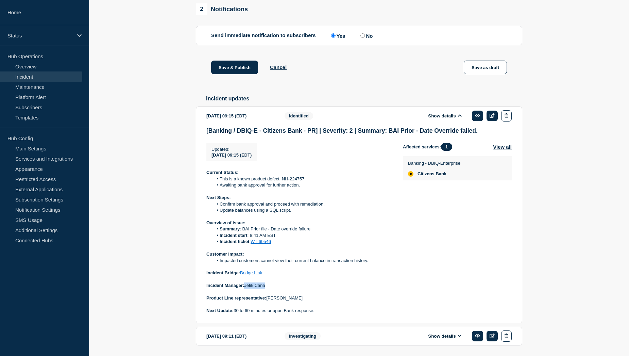
drag, startPoint x: 266, startPoint y: 293, endPoint x: 246, endPoint y: 293, distance: 19.7
click at [246, 288] on p "Incident Manager: [PERSON_NAME]" at bounding box center [299, 285] width 186 height 6
copy p "Jetik Cana"
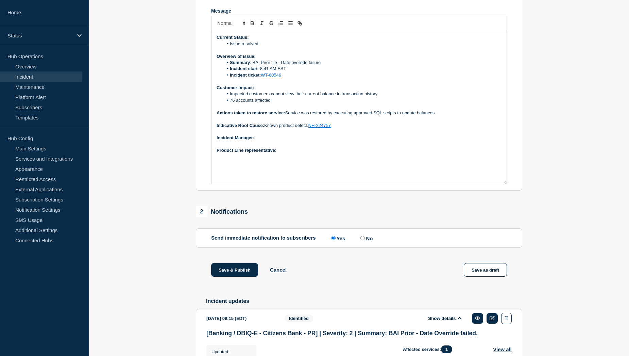
scroll to position [162, 0]
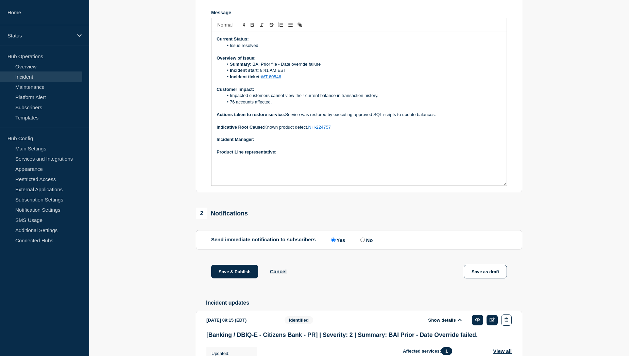
click at [265, 142] on p "﻿Incident Manager:" at bounding box center [359, 139] width 285 height 6
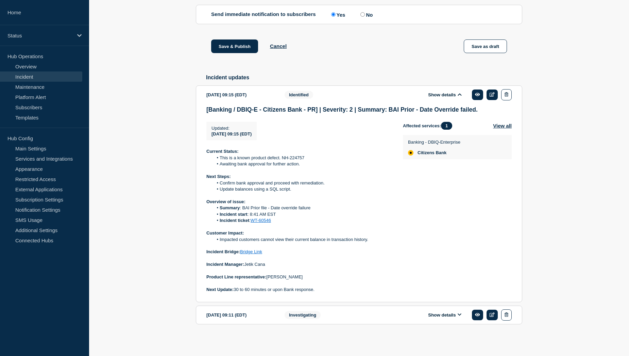
scroll to position [395, 0]
drag, startPoint x: 303, startPoint y: 276, endPoint x: 269, endPoint y: 275, distance: 33.7
click at [269, 275] on p "Product Line representative: [PERSON_NAME]" at bounding box center [299, 277] width 186 height 6
copy p "[PERSON_NAME]"
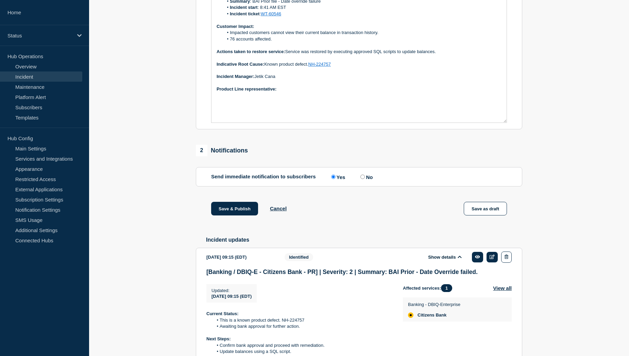
scroll to position [123, 0]
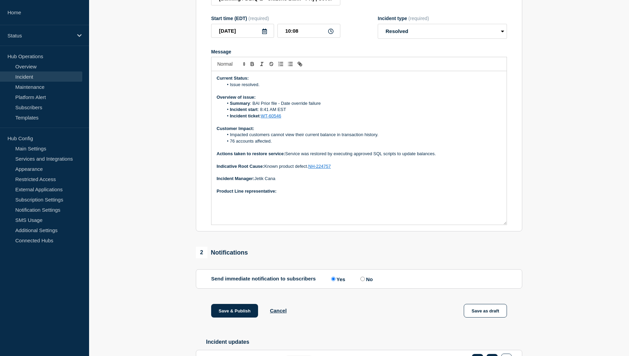
click at [290, 194] on p "Product Line representative:" at bounding box center [359, 191] width 285 height 6
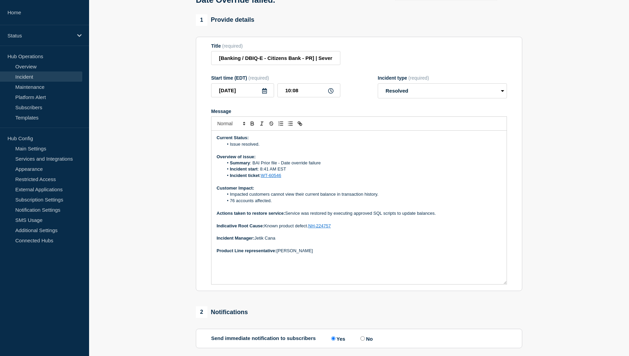
scroll to position [157, 0]
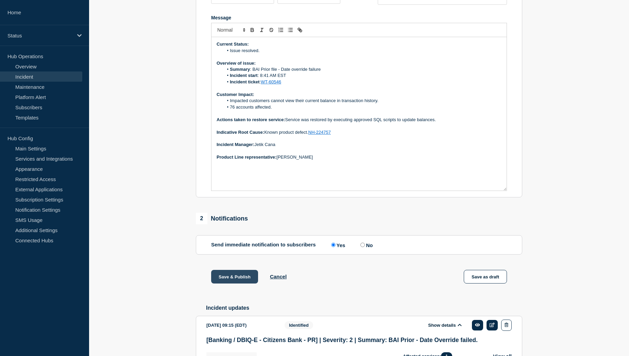
click at [222, 282] on button "Save & Publish" at bounding box center [234, 277] width 47 height 14
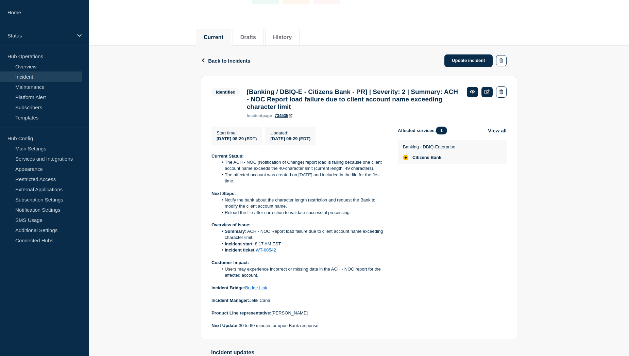
scroll to position [68, 0]
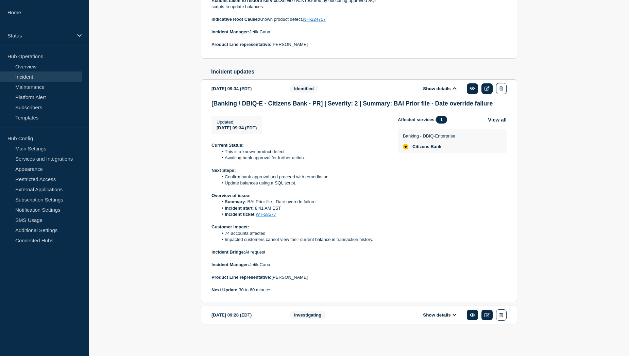
drag, startPoint x: 0, startPoint y: 0, endPoint x: 275, endPoint y: 188, distance: 333.0
click at [275, 188] on p at bounding box center [299, 189] width 175 height 6
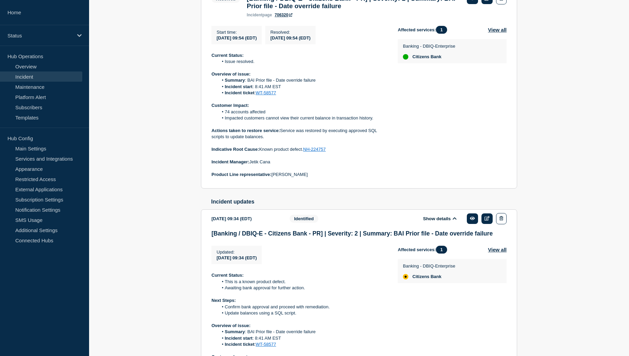
scroll to position [119, 0]
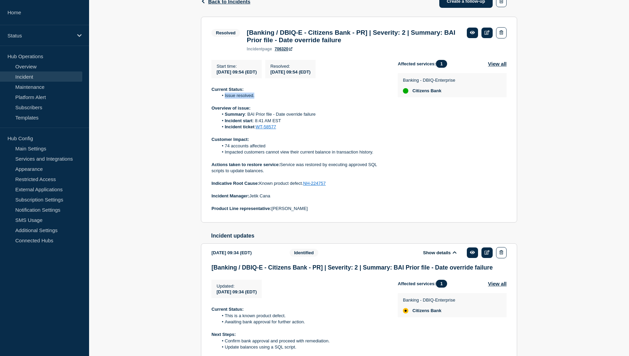
drag, startPoint x: 224, startPoint y: 99, endPoint x: 254, endPoint y: 99, distance: 29.9
click at [254, 99] on li "Issue resolved." at bounding box center [302, 95] width 169 height 6
copy li "Issue resolved."
drag, startPoint x: 225, startPoint y: 149, endPoint x: 267, endPoint y: 150, distance: 41.2
click at [267, 149] on li "74 accounts affected" at bounding box center [302, 146] width 169 height 6
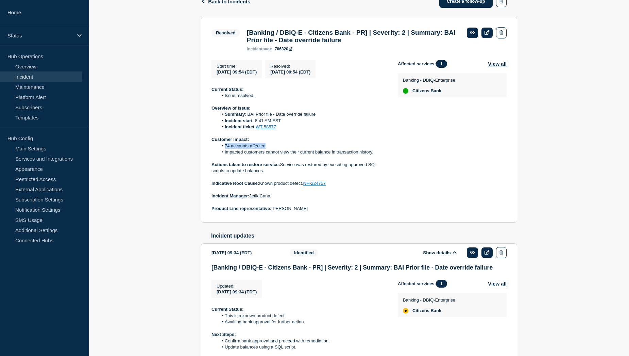
copy li "74 accounts affected"
drag, startPoint x: 282, startPoint y: 168, endPoint x: 285, endPoint y: 173, distance: 6.2
click at [285, 173] on p "Actions taken to restore service: Service was restored by executing approved SQ…" at bounding box center [299, 168] width 175 height 13
copy p "Service was restored by executing approved SQL scripts to update balances."
drag, startPoint x: 260, startPoint y: 186, endPoint x: 339, endPoint y: 189, distance: 78.2
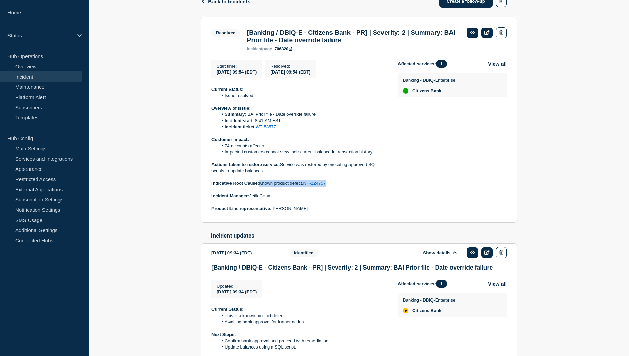
click at [339, 186] on p "Indicative Root Cause: Known product defect. NH-224757" at bounding box center [299, 183] width 175 height 6
copy p "Known product defect. NH-224757"
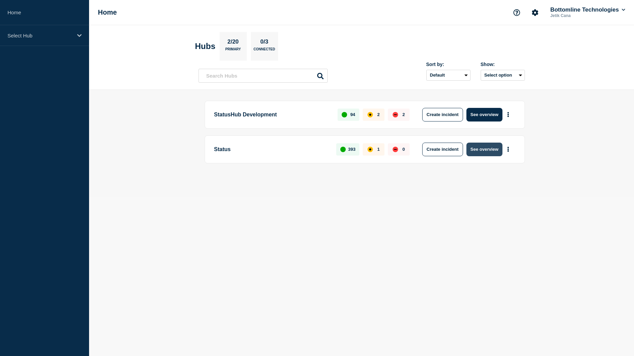
click at [494, 148] on button "See overview" at bounding box center [485, 149] width 36 height 14
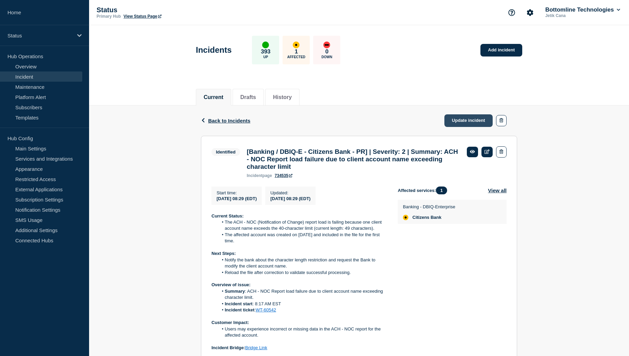
click at [468, 120] on link "Update incident" at bounding box center [468, 120] width 48 height 13
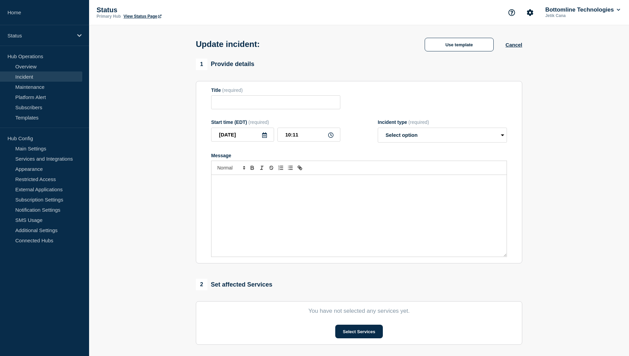
type input "[Banking / DBIQ-E - Citizens Bank - PR] | Severity: 2 | Summary: ACH - NOC Repo…"
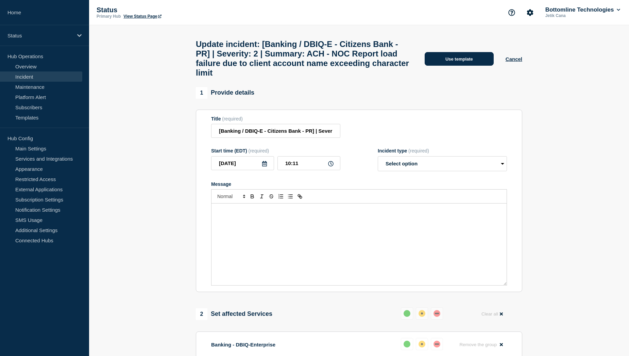
click at [457, 64] on button "Use template" at bounding box center [459, 59] width 69 height 14
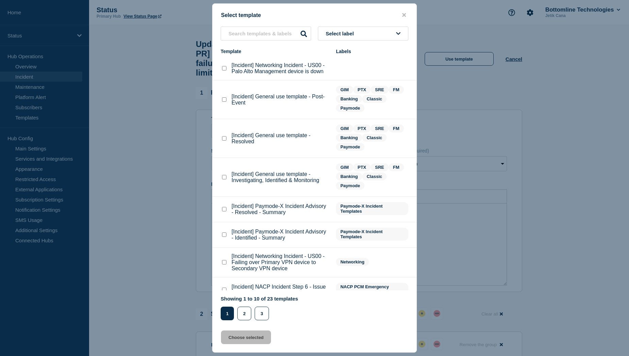
click at [223, 140] on checkbox"] "[Incident] General use template - Resolved checkbox" at bounding box center [224, 138] width 4 height 4
checkbox checkbox"] "true"
drag, startPoint x: 238, startPoint y: 339, endPoint x: 236, endPoint y: 334, distance: 5.0
click at [238, 339] on button "Choose selected" at bounding box center [246, 337] width 50 height 14
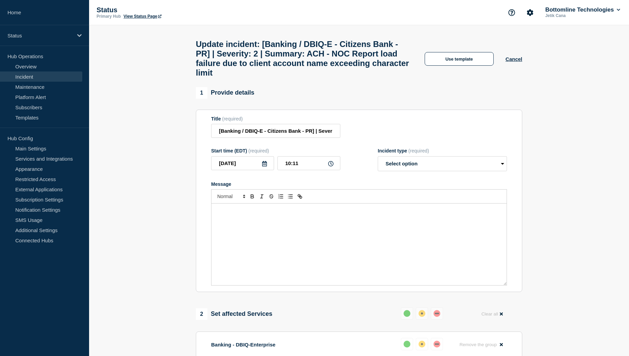
select select "resolved"
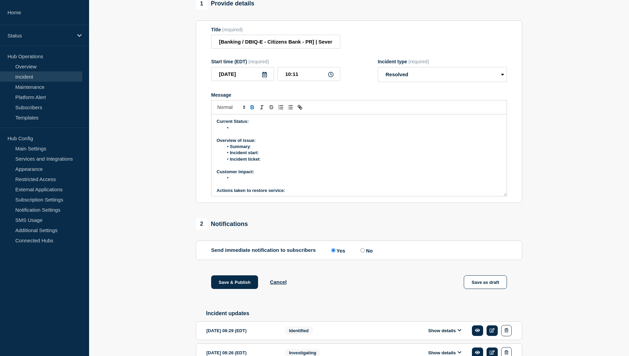
scroll to position [102, 0]
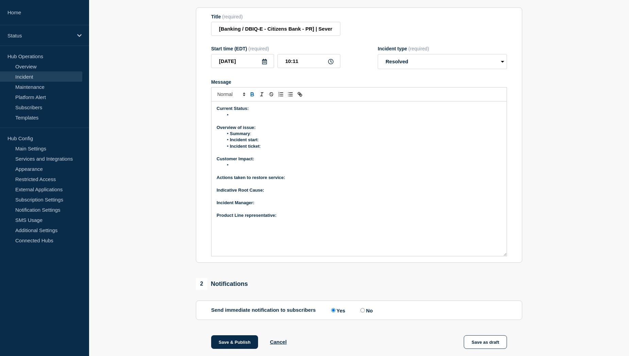
drag, startPoint x: 506, startPoint y: 199, endPoint x: 500, endPoint y: 272, distance: 73.0
click at [500, 256] on div "Current Status: Overview of issue: Summary : Incident start : Incident ticket :…" at bounding box center [359, 178] width 295 height 154
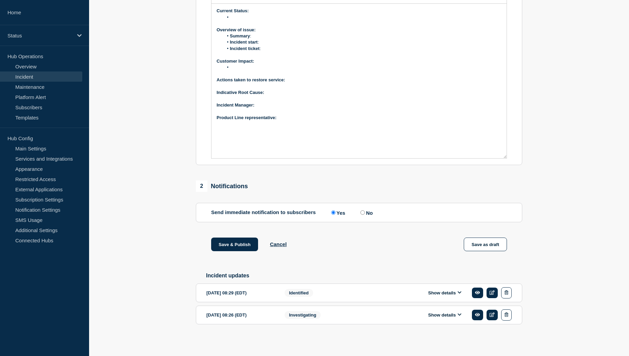
scroll to position [219, 0]
click at [448, 294] on button "Show details" at bounding box center [444, 293] width 37 height 6
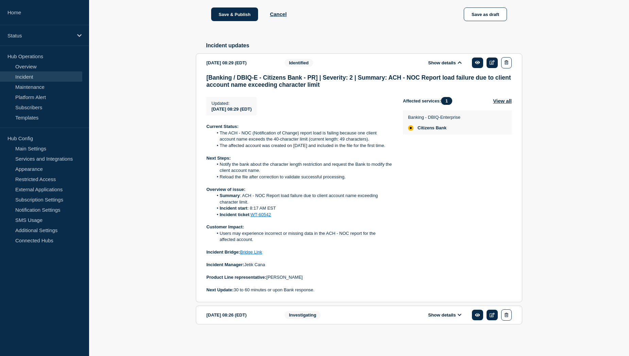
scroll to position [457, 0]
drag, startPoint x: 301, startPoint y: 278, endPoint x: 269, endPoint y: 277, distance: 32.0
click at [269, 277] on p "Product Line representative: [PERSON_NAME]" at bounding box center [299, 277] width 186 height 6
copy p "[PERSON_NAME]"
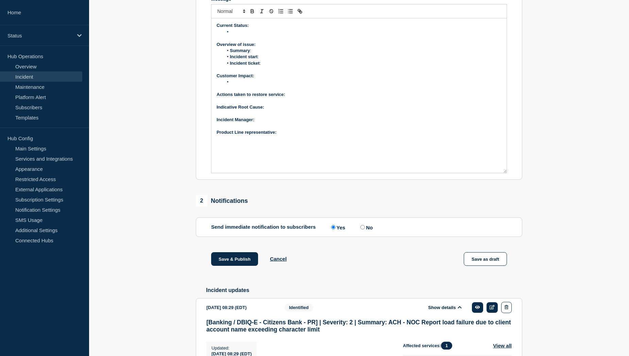
scroll to position [185, 0]
click at [289, 136] on p "Product Line representative:" at bounding box center [359, 133] width 285 height 6
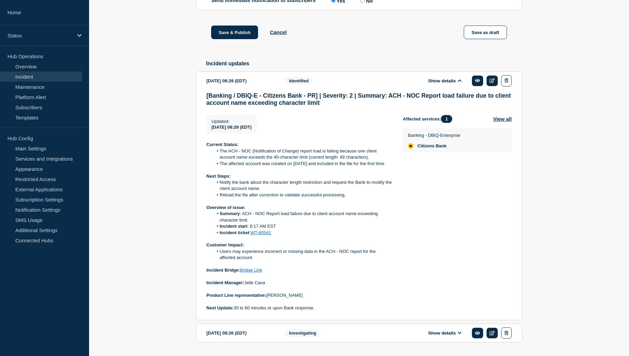
scroll to position [457, 0]
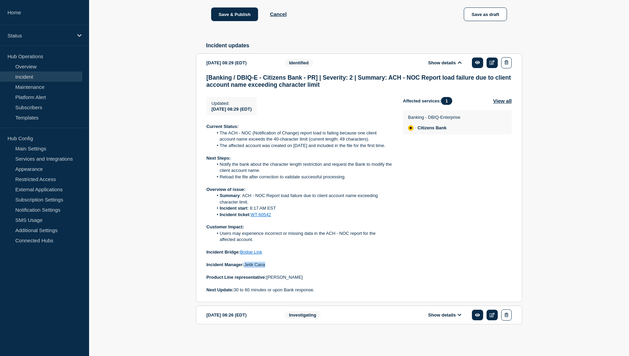
drag, startPoint x: 266, startPoint y: 264, endPoint x: 246, endPoint y: 264, distance: 19.4
click at [246, 264] on p "Incident Manager: [PERSON_NAME]" at bounding box center [299, 265] width 186 height 6
copy p "Jetik Cana"
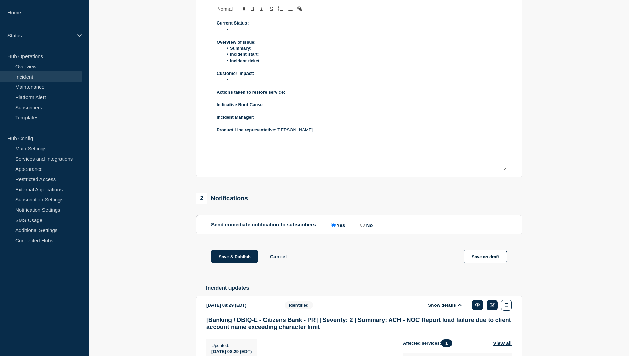
scroll to position [117, 0]
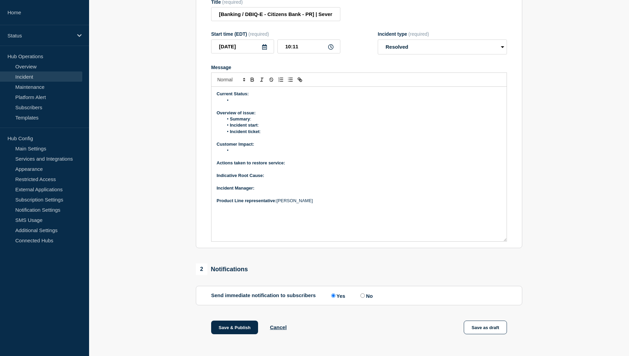
click at [271, 191] on p "﻿Incident Manager:" at bounding box center [359, 188] width 285 height 6
click at [301, 166] on p "Actions taken to restore service:" at bounding box center [359, 163] width 285 height 6
drag, startPoint x: 286, startPoint y: 181, endPoint x: 355, endPoint y: 182, distance: 69.0
click at [355, 166] on p "Actions taken to restore service: Edited the file and reloaded again." at bounding box center [359, 163] width 285 height 6
click at [356, 172] on p "Message" at bounding box center [359, 169] width 285 height 6
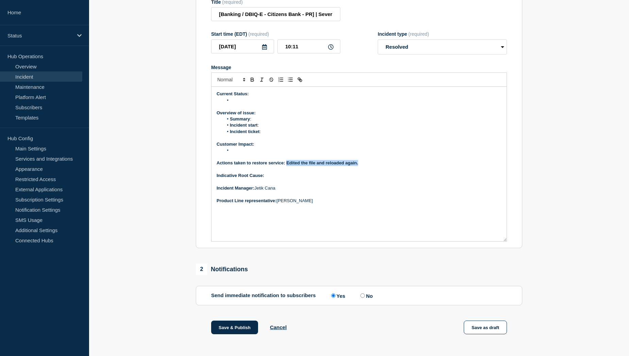
drag, startPoint x: 362, startPoint y: 180, endPoint x: 287, endPoint y: 179, distance: 75.2
click at [287, 166] on p "Actions taken to restore service: Edited the file and reloaded again." at bounding box center [359, 163] width 285 height 6
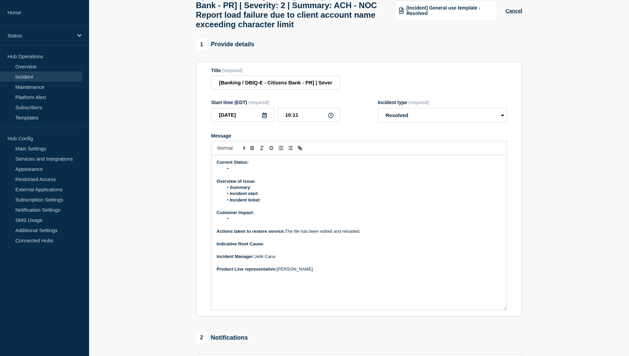
scroll to position [49, 0]
click at [281, 247] on p "Indicative Root Cause:" at bounding box center [359, 243] width 285 height 6
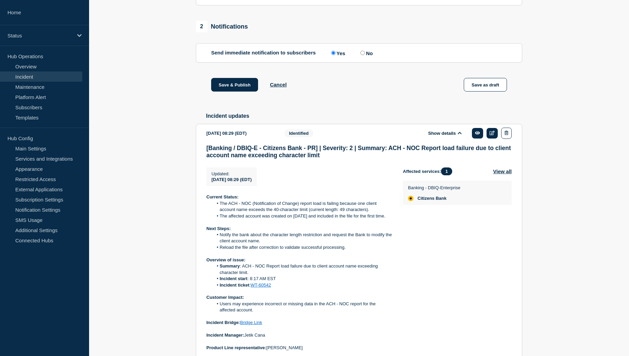
scroll to position [423, 0]
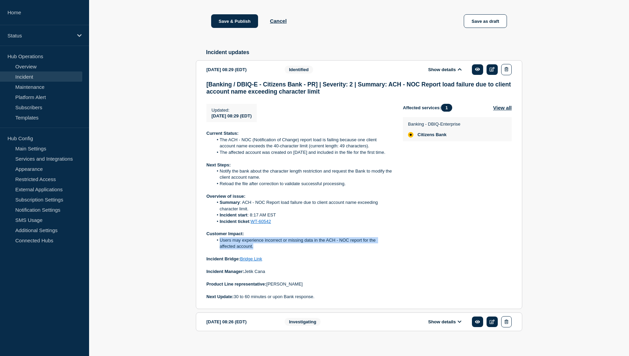
drag, startPoint x: 220, startPoint y: 267, endPoint x: 262, endPoint y: 273, distance: 42.9
click at [262, 250] on li "Users may experience incorrect or missing data in the ACH - NOC report for the …" at bounding box center [302, 243] width 179 height 13
copy li "Users may experience incorrect or missing data in the ACH - NOC report for the …"
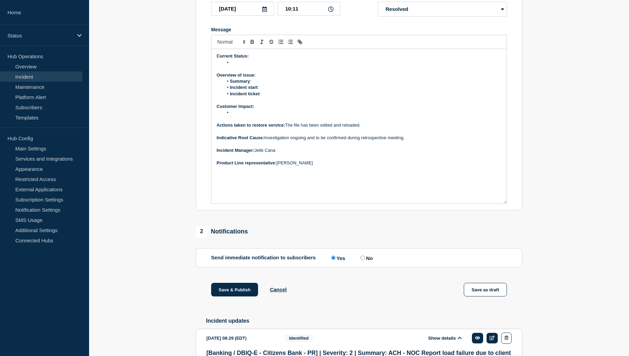
scroll to position [151, 0]
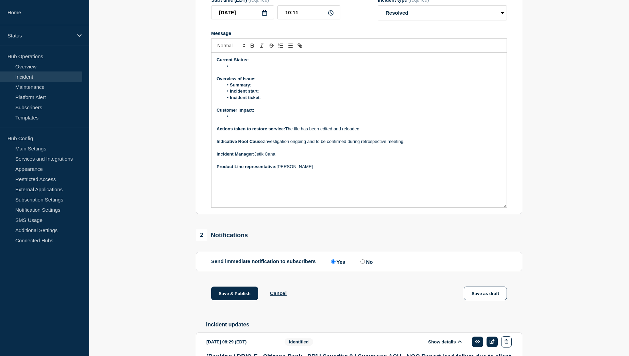
click at [239, 119] on li "Message" at bounding box center [362, 116] width 279 height 6
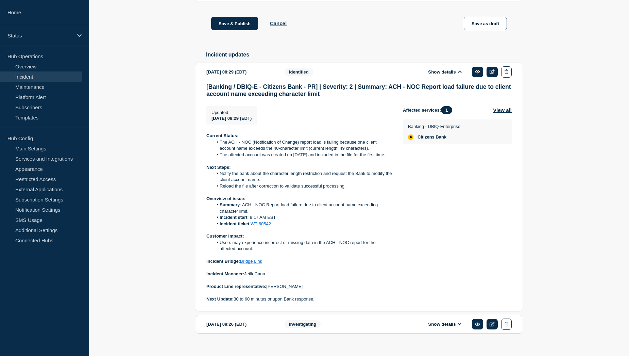
scroll to position [423, 0]
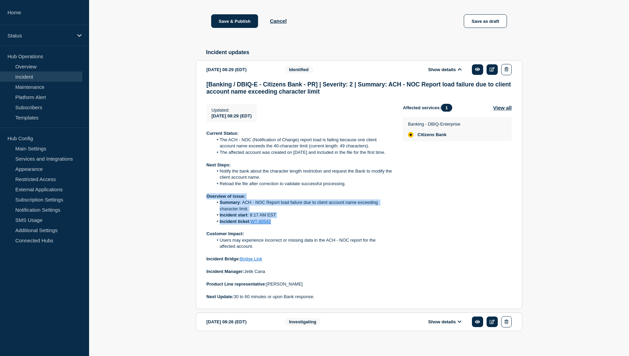
drag, startPoint x: 207, startPoint y: 222, endPoint x: 283, endPoint y: 247, distance: 80.2
click at [283, 247] on div "Current Status: The ACH - NOC (Notification of Change) report load is failing b…" at bounding box center [299, 214] width 186 height 169
copy div "Overview of issue: Summary : ACH - NOC Report load failure due to client accoun…"
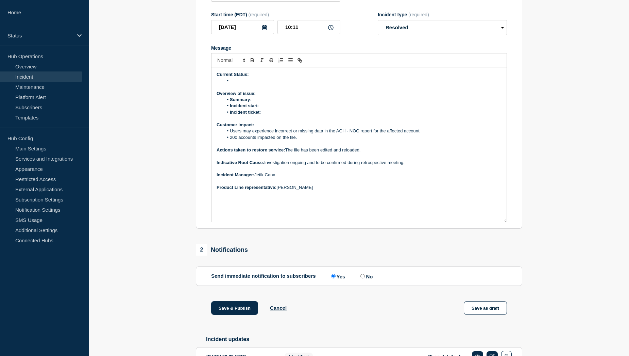
scroll to position [117, 0]
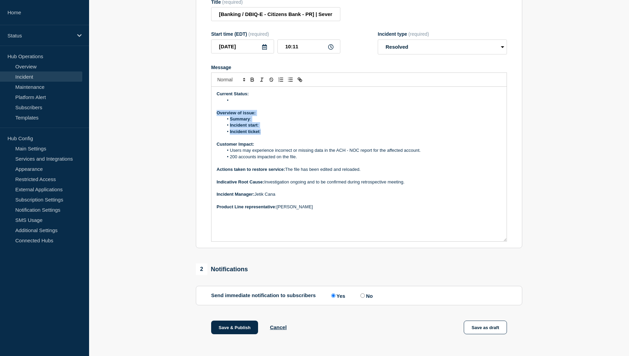
drag, startPoint x: 217, startPoint y: 130, endPoint x: 265, endPoint y: 149, distance: 52.3
click at [265, 149] on div "Current Status: Overview of issue: Summary : Incident start : Incident ticket :…" at bounding box center [359, 164] width 295 height 154
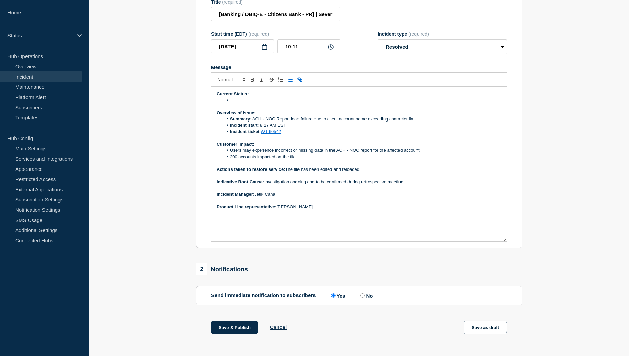
click at [253, 103] on li "Message" at bounding box center [362, 100] width 279 height 6
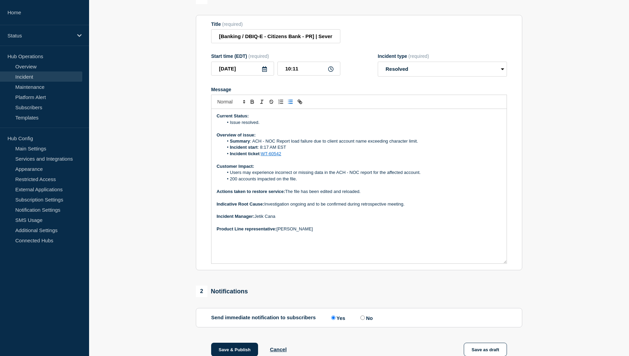
scroll to position [83, 0]
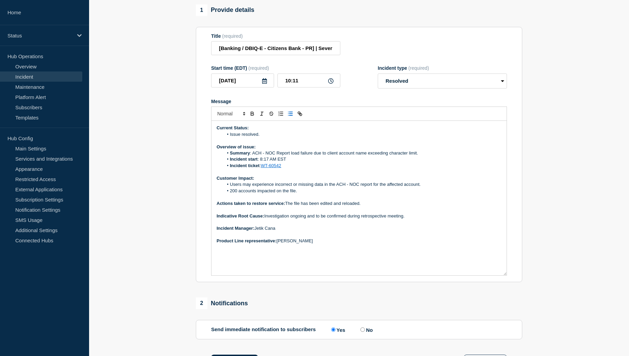
click at [414, 219] on p "Indicative Root Cause: Investigation ongoing and to be confirmed during retrosp…" at bounding box center [359, 216] width 285 height 6
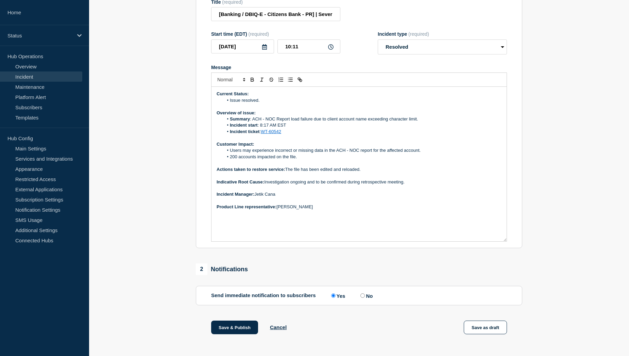
scroll to position [136, 0]
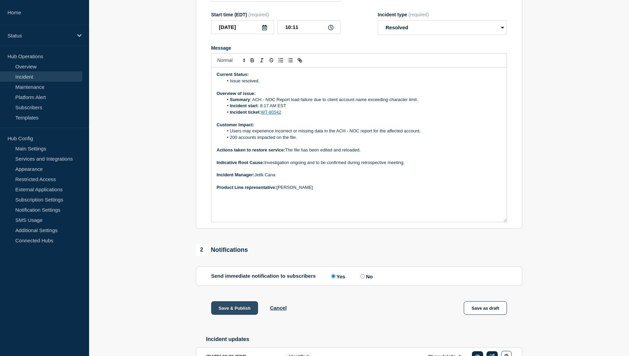
click at [228, 315] on button "Save & Publish" at bounding box center [234, 308] width 47 height 14
